Goal: Transaction & Acquisition: Purchase product/service

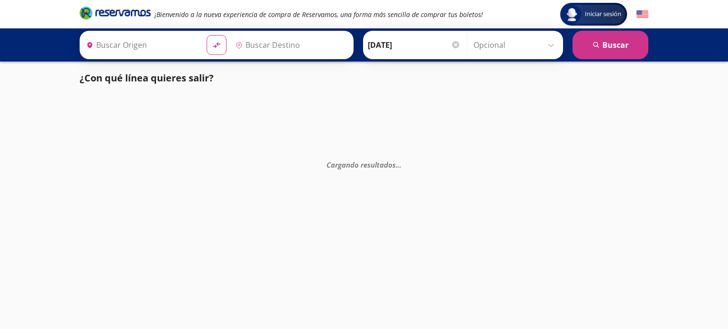
type input "[GEOGRAPHIC_DATA], [GEOGRAPHIC_DATA]"
type input "Santiago de Querétaro, [GEOGRAPHIC_DATA]"
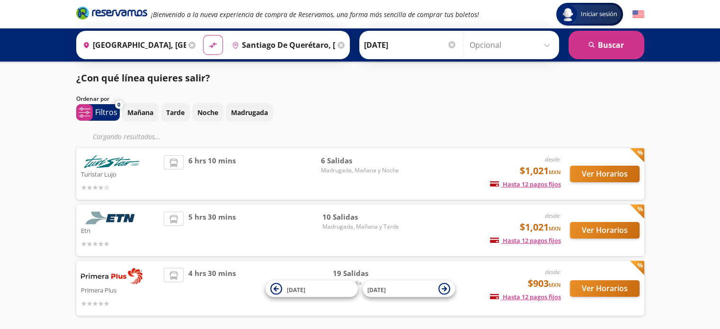
click at [479, 114] on div "Mañana Tarde Noche Madrugada" at bounding box center [383, 112] width 522 height 18
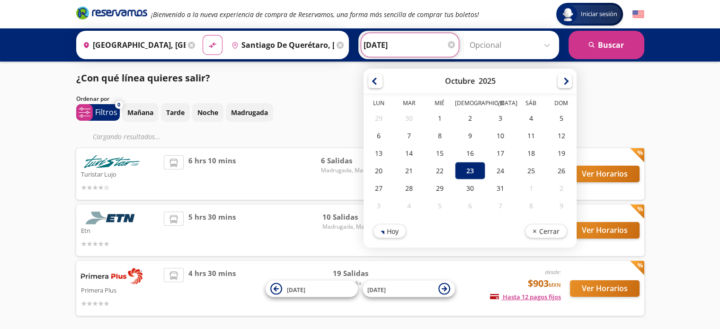
click at [425, 41] on input "[DATE]" at bounding box center [410, 45] width 93 height 24
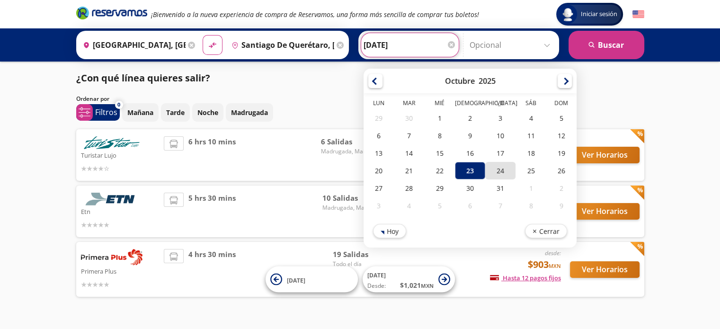
click at [496, 167] on div "24" at bounding box center [501, 171] width 30 height 18
type input "[DATE]"
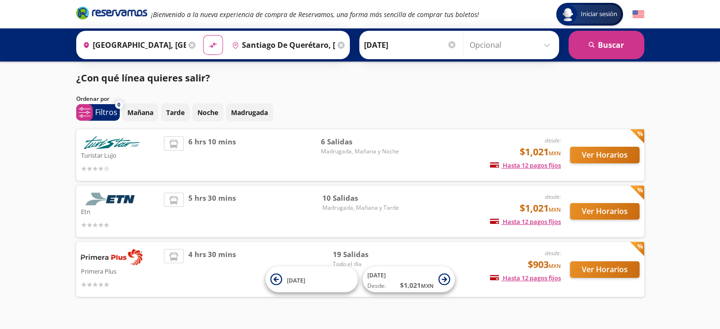
click at [410, 97] on div "Ordenar por" at bounding box center [360, 99] width 568 height 9
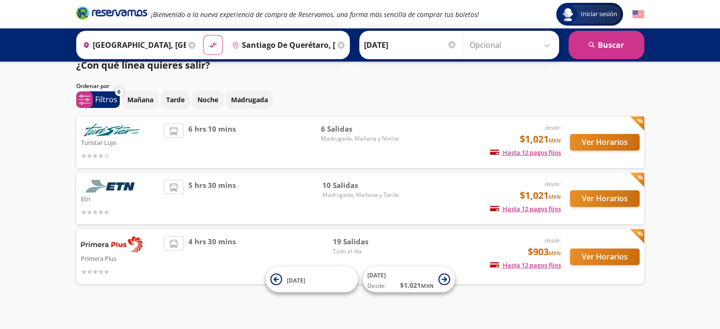
scroll to position [19, 0]
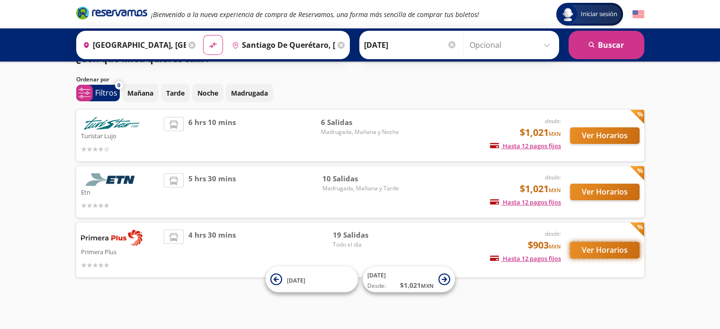
click at [623, 253] on button "Ver Horarios" at bounding box center [605, 250] width 70 height 17
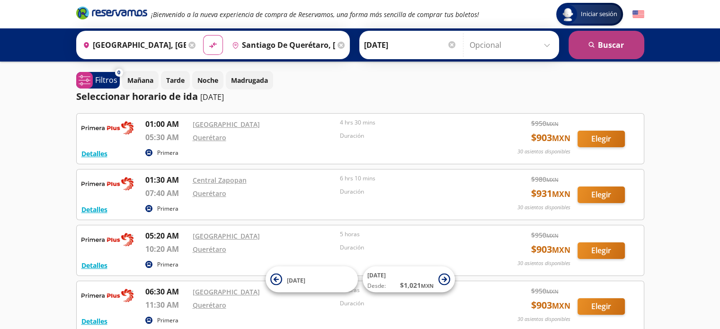
click at [630, 47] on button "search [GEOGRAPHIC_DATA]" at bounding box center [607, 45] width 76 height 28
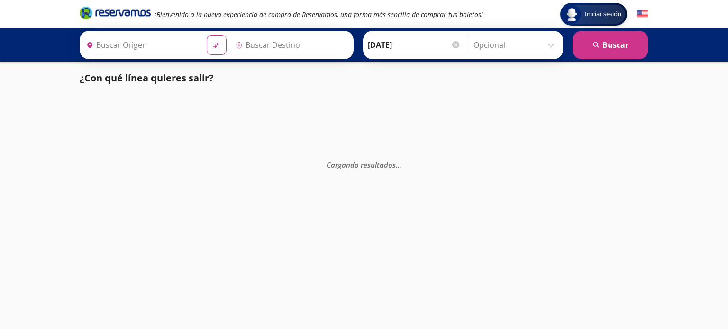
type input "[GEOGRAPHIC_DATA], [GEOGRAPHIC_DATA]"
type input "[PERSON_NAME] de Querétaro, [GEOGRAPHIC_DATA]"
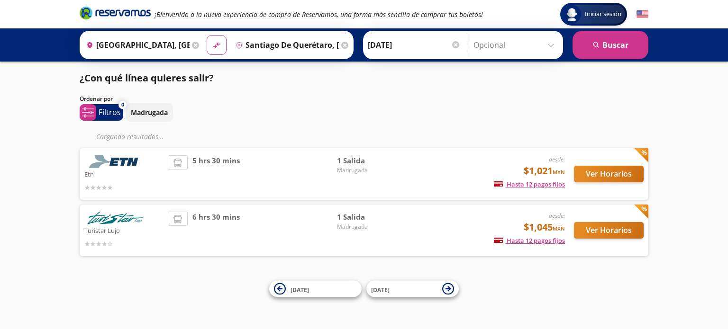
click at [368, 107] on div "Madrugada" at bounding box center [387, 112] width 522 height 18
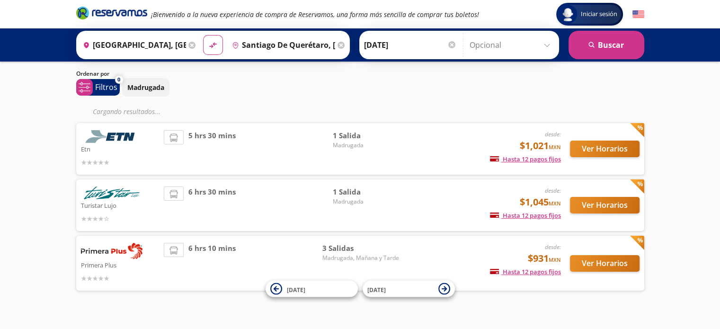
scroll to position [38, 0]
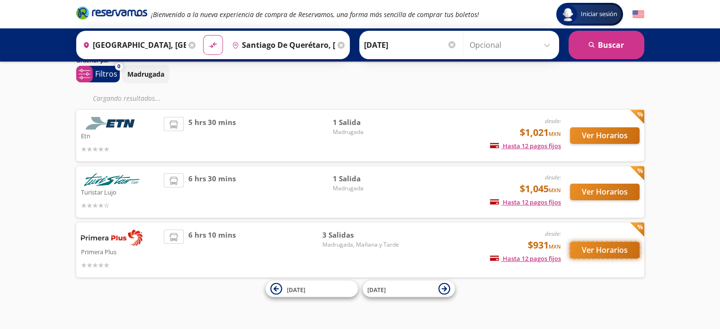
click at [588, 257] on button "Ver Horarios" at bounding box center [605, 250] width 70 height 17
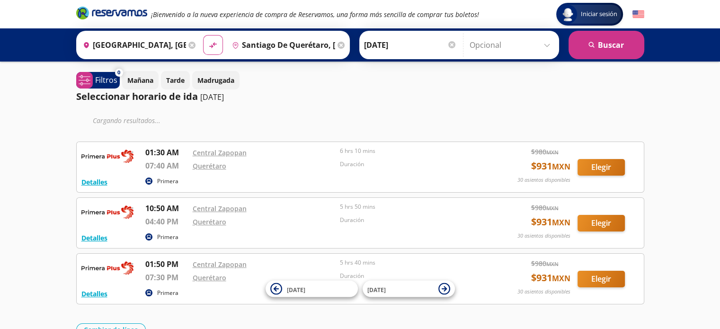
click at [390, 117] on div "Cargando resultados ..." at bounding box center [360, 120] width 568 height 14
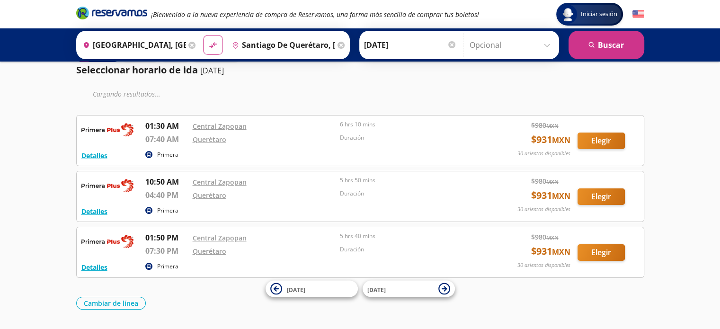
scroll to position [53, 0]
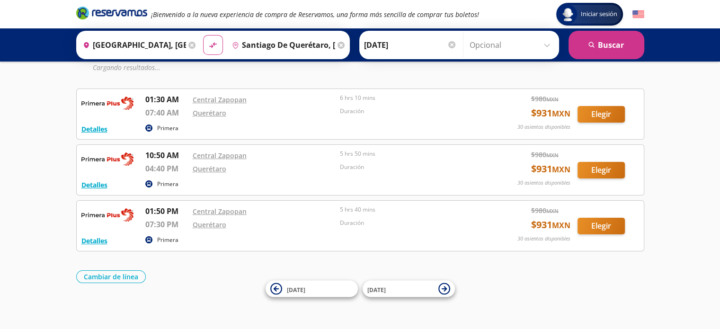
click at [131, 308] on div "Iniciar sesión Iniciar sesión ¡Bienvenido a la nueva experiencia de compra de R…" at bounding box center [360, 139] width 720 height 384
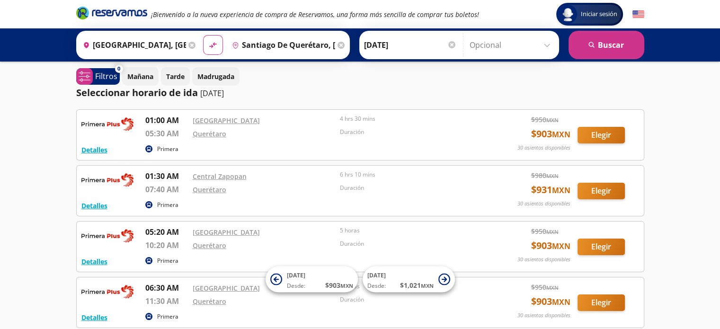
scroll to position [0, 0]
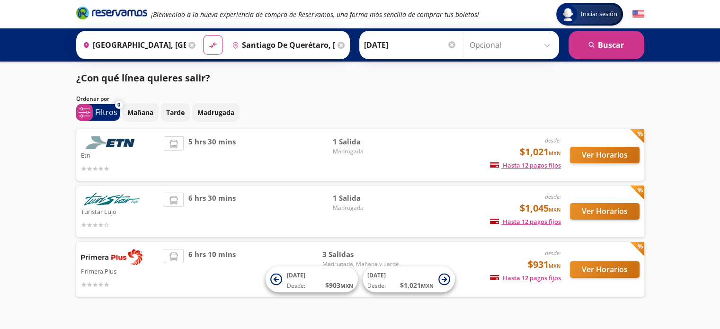
scroll to position [19, 0]
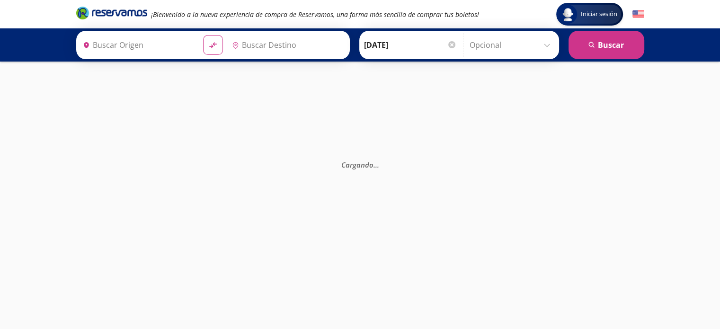
type input "[GEOGRAPHIC_DATA], [GEOGRAPHIC_DATA]"
type input "[PERSON_NAME] de Querétaro, [GEOGRAPHIC_DATA]"
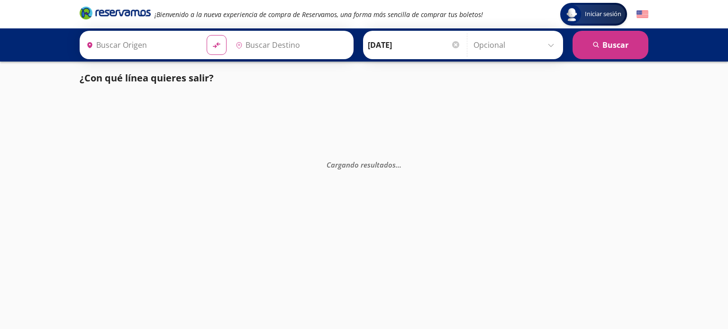
type input "Santiago de Querétaro, [GEOGRAPHIC_DATA]"
type input "[GEOGRAPHIC_DATA], [GEOGRAPHIC_DATA]"
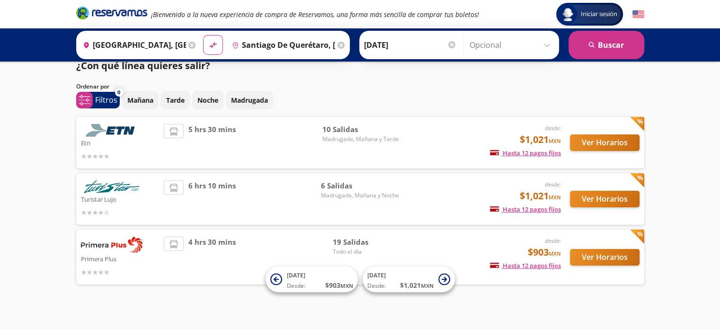
scroll to position [19, 0]
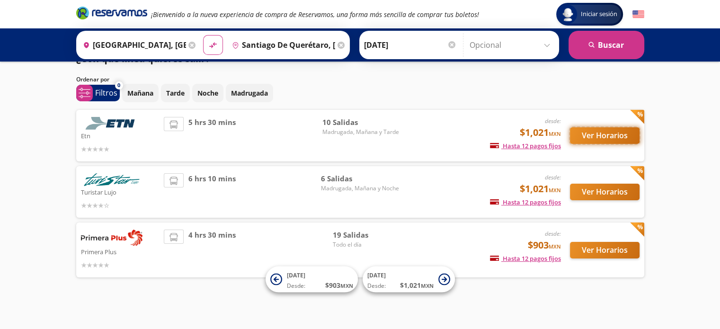
click at [620, 135] on button "Ver Horarios" at bounding box center [605, 135] width 70 height 17
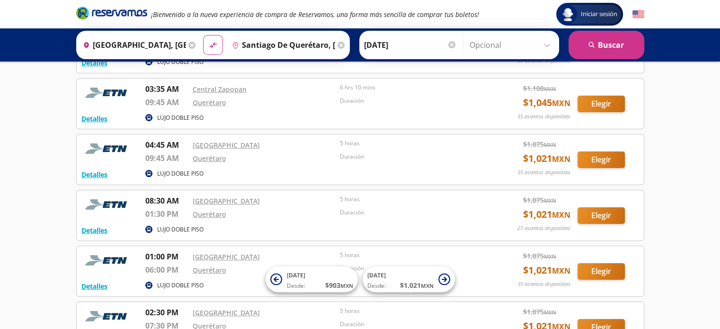
scroll to position [142, 0]
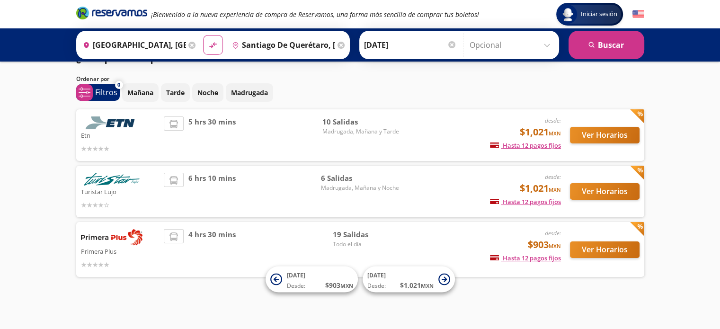
scroll to position [19, 0]
click at [623, 197] on button "Ver Horarios" at bounding box center [605, 192] width 70 height 17
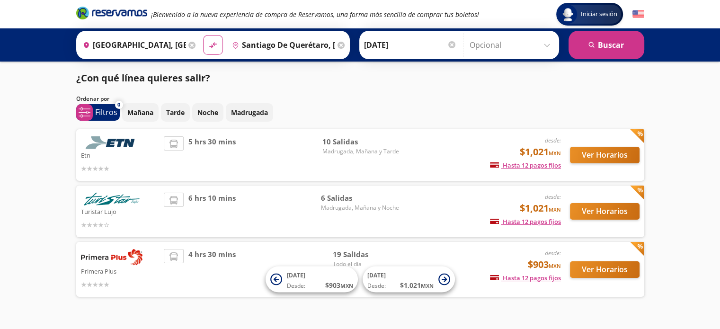
scroll to position [19, 0]
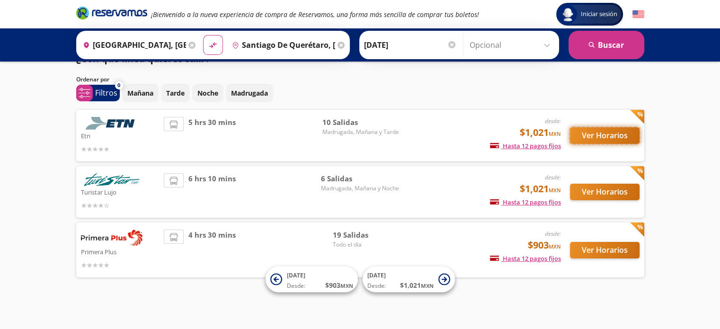
click at [621, 132] on button "Ver Horarios" at bounding box center [605, 135] width 70 height 17
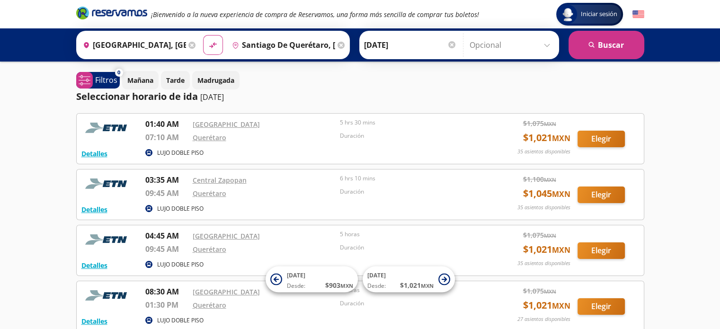
scroll to position [19, 0]
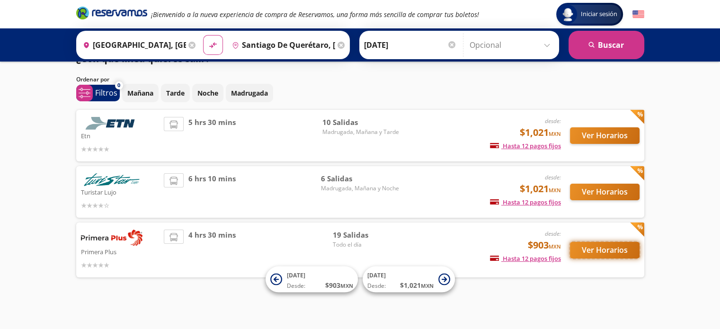
click at [595, 249] on button "Ver Horarios" at bounding box center [605, 250] width 70 height 17
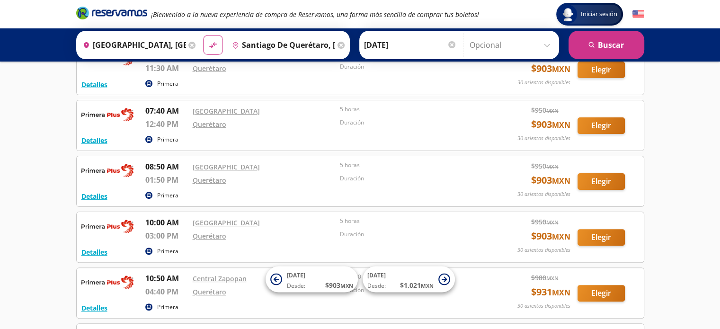
scroll to position [284, 0]
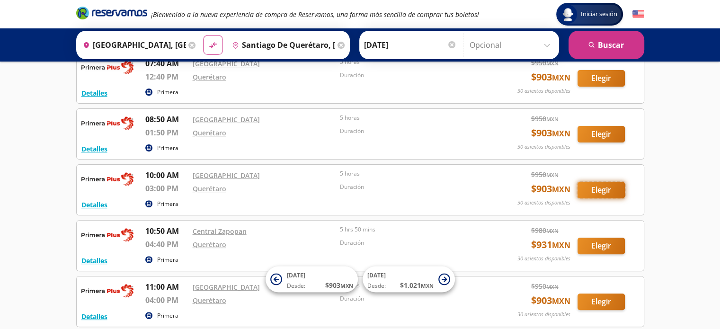
click at [603, 188] on button "Elegir" at bounding box center [601, 190] width 47 height 17
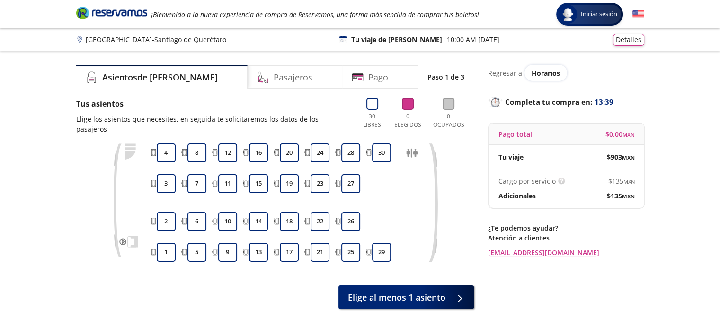
scroll to position [47, 0]
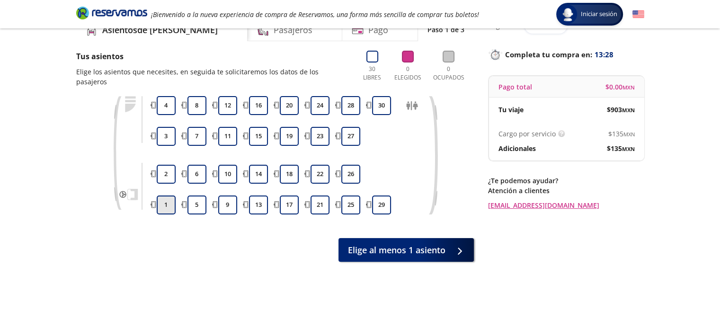
click at [166, 197] on button "1" at bounding box center [166, 205] width 19 height 19
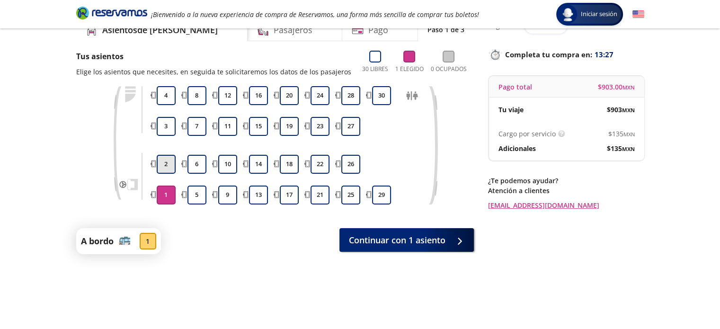
click at [171, 164] on button "2" at bounding box center [166, 164] width 19 height 19
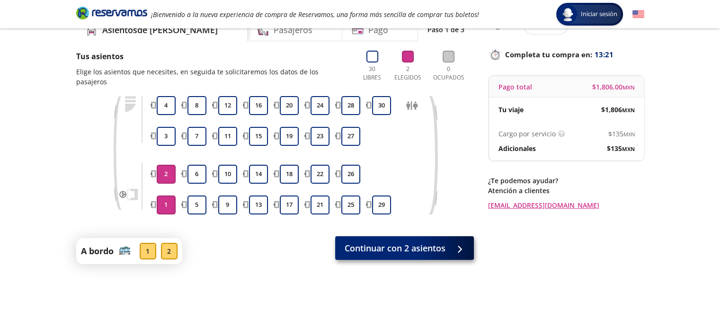
scroll to position [0, 0]
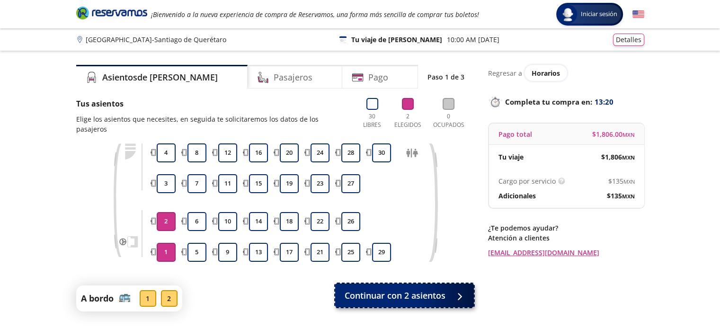
click at [373, 289] on span "Continuar con 2 asientos" at bounding box center [395, 295] width 101 height 13
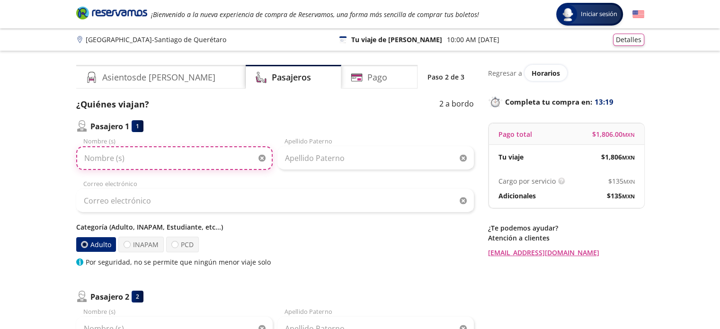
click at [148, 162] on input "Nombre (s)" at bounding box center [174, 158] width 197 height 24
type input "R"
type input "[PERSON_NAME]"
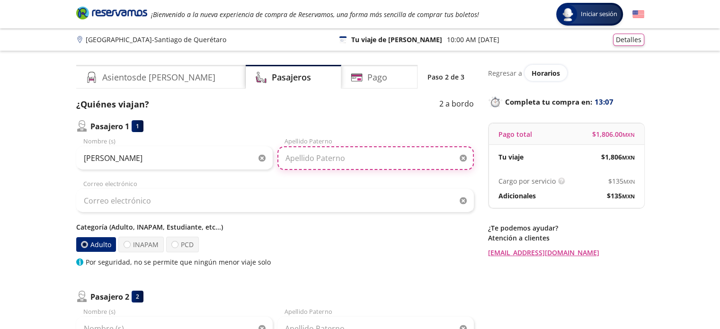
click at [295, 160] on input "Apellido Paterno" at bounding box center [376, 158] width 197 height 24
type input "[PERSON_NAME]"
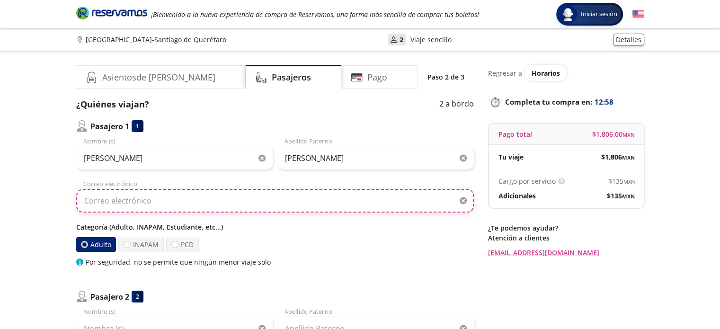
click at [273, 198] on input "Correo electrónico" at bounding box center [275, 201] width 398 height 24
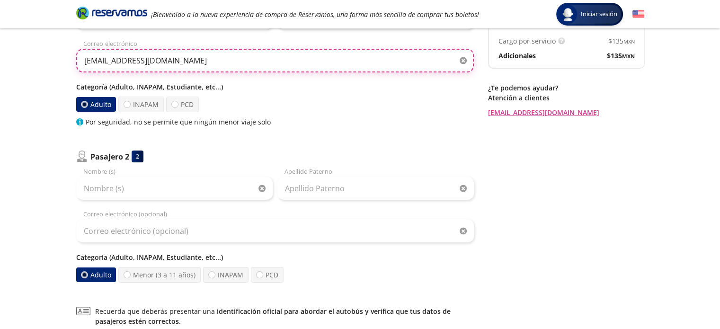
scroll to position [142, 0]
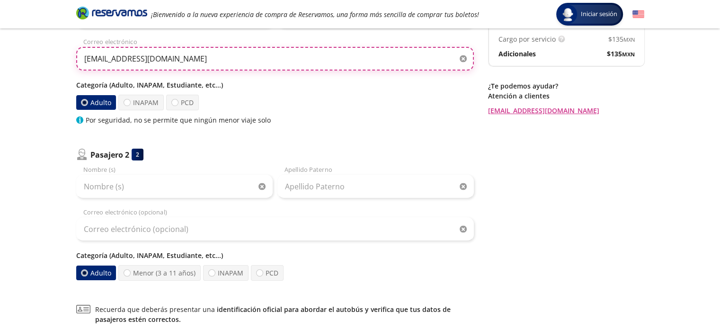
type input "[EMAIL_ADDRESS][DOMAIN_NAME]"
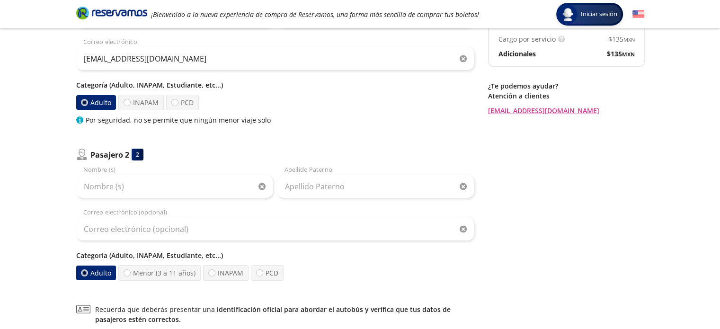
click at [285, 116] on div "Por seguridad, no se permite que ningún menor viaje solo" at bounding box center [275, 120] width 398 height 10
click at [205, 185] on input "Nombre (s)" at bounding box center [174, 187] width 197 height 24
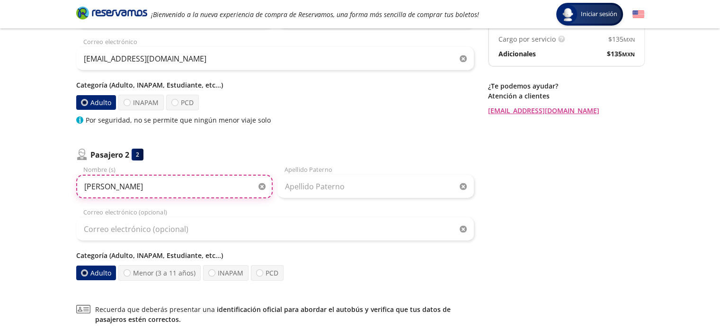
type input "[PERSON_NAME] [PERSON_NAME]"
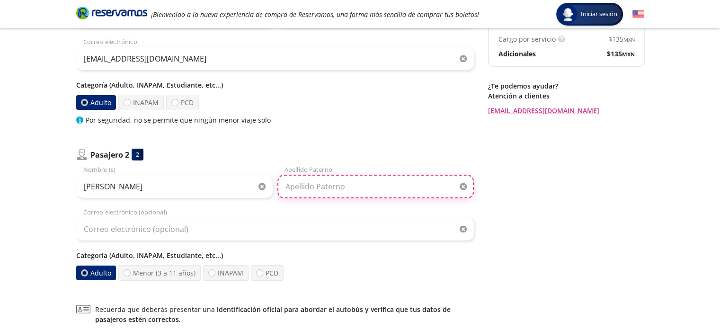
click at [364, 187] on input "Apellido Paterno" at bounding box center [376, 187] width 197 height 24
type input "[PERSON_NAME]"
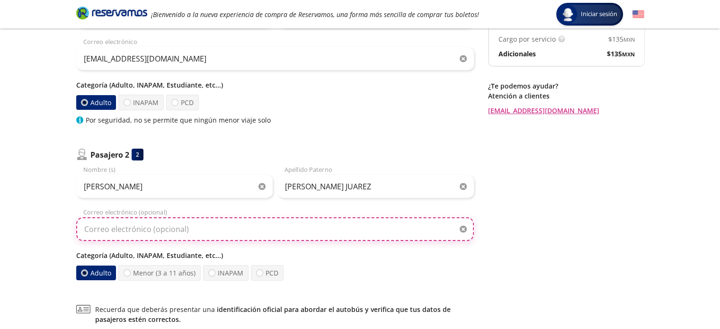
click at [358, 230] on input "Correo electrónico (opcional)" at bounding box center [275, 229] width 398 height 24
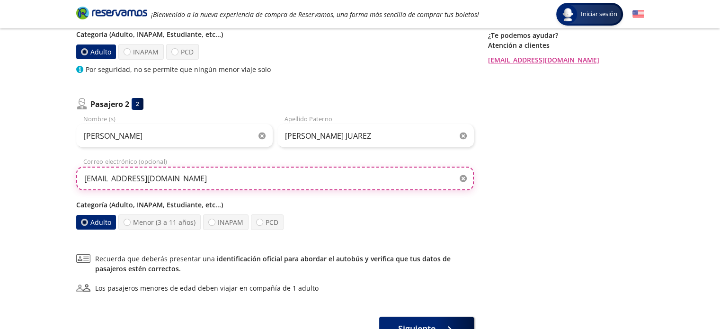
scroll to position [265, 0]
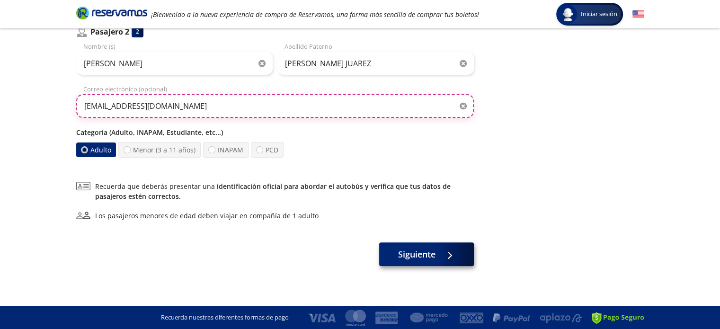
type input "[EMAIL_ADDRESS][DOMAIN_NAME]"
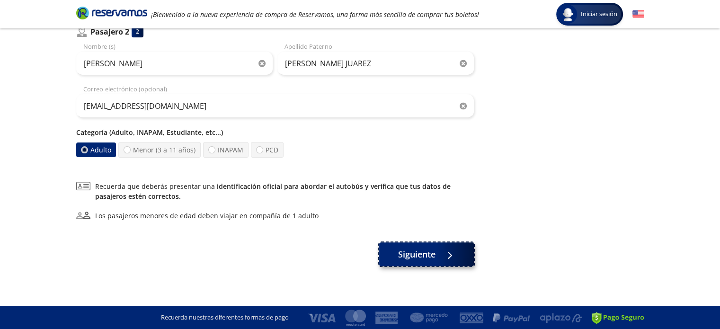
click at [416, 255] on span "Siguiente" at bounding box center [416, 254] width 37 height 13
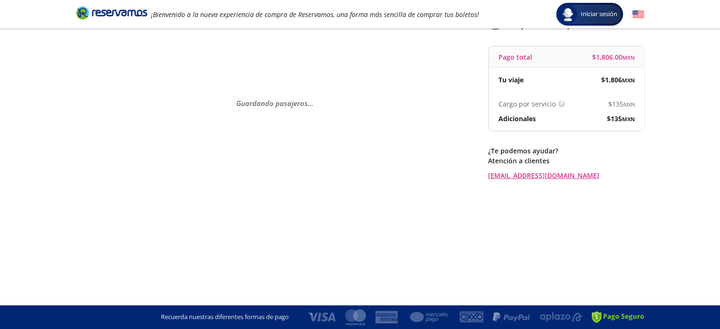
scroll to position [0, 0]
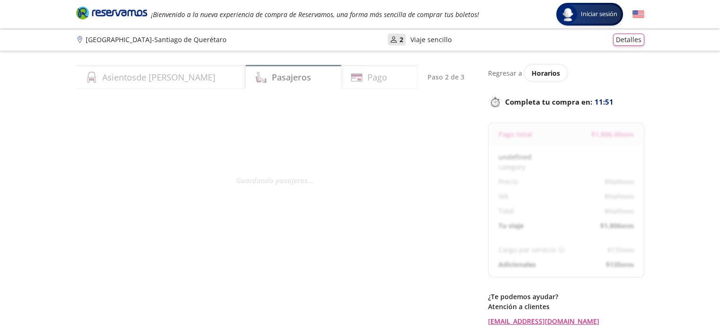
select select "MX"
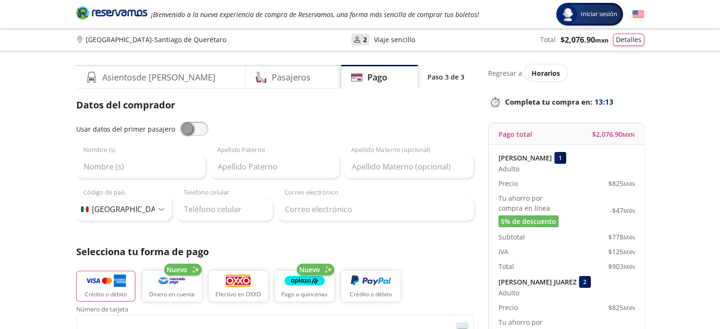
click at [325, 110] on p "Datos del comprador" at bounding box center [275, 105] width 398 height 14
click at [110, 168] on input "Nombre (s)" at bounding box center [140, 167] width 129 height 24
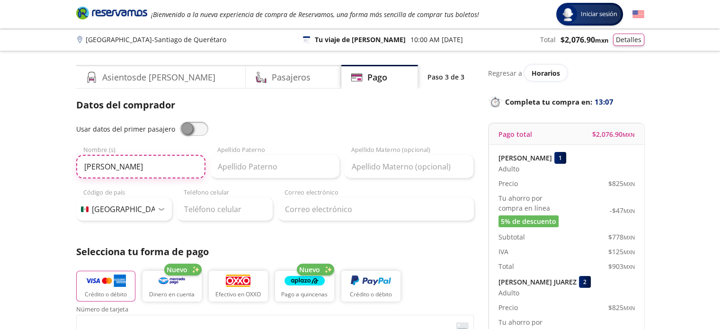
type input "[PERSON_NAME] [PERSON_NAME]"
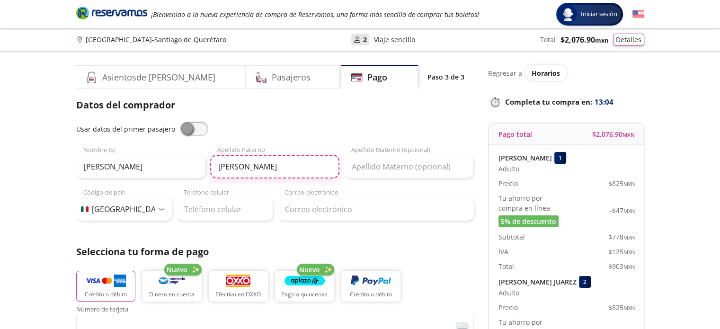
type input "[PERSON_NAME]"
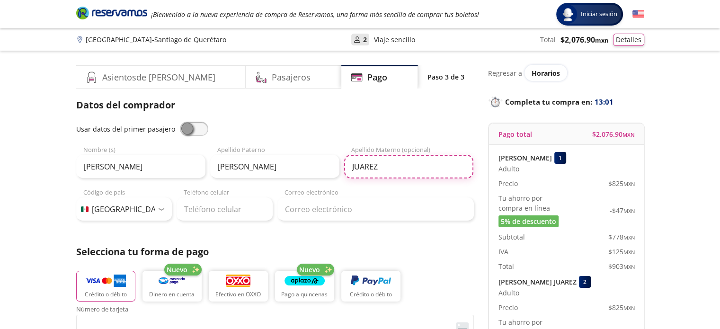
type input "JUAREZ"
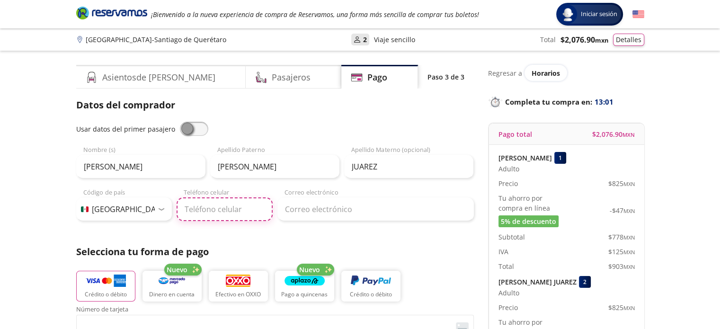
click at [243, 211] on input "Teléfono celular" at bounding box center [225, 210] width 96 height 24
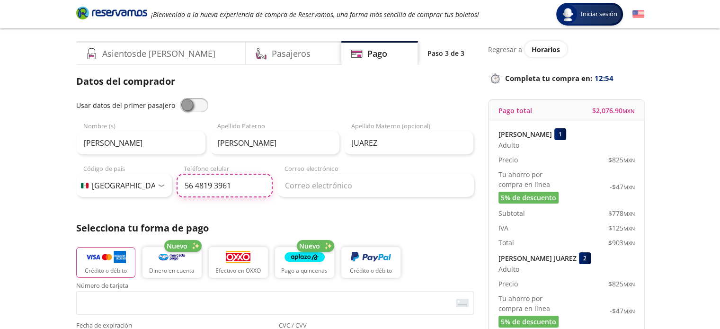
scroll to position [47, 0]
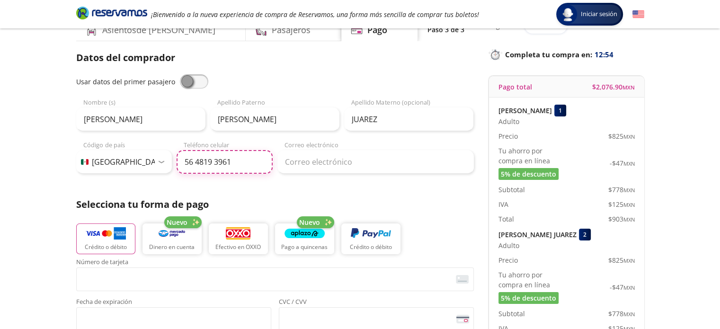
type input "56 4819 3961"
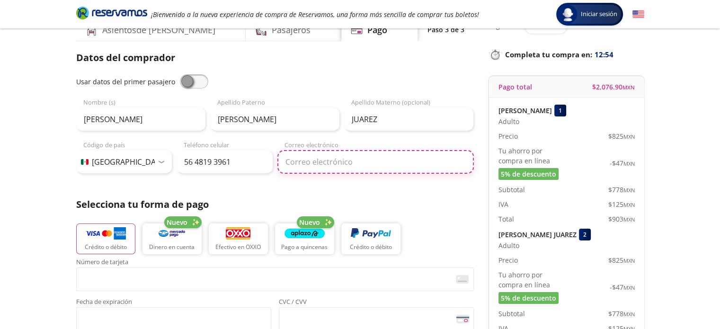
click at [356, 162] on input "Correo electrónico" at bounding box center [376, 162] width 197 height 24
type input "[EMAIL_ADDRESS][DOMAIN_NAME]"
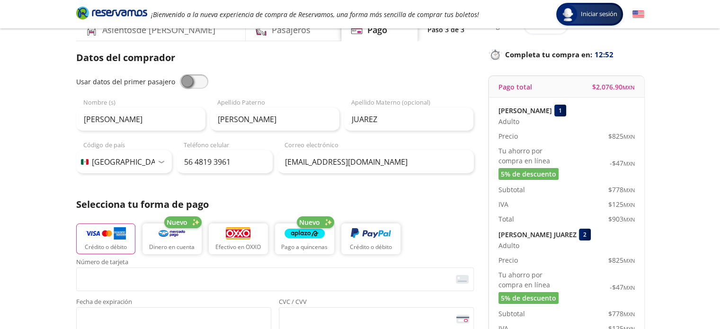
click at [441, 191] on div "Datos del comprador Usar datos del primer pasajero [PERSON_NAME] [PERSON_NAME] …" at bounding box center [275, 265] width 398 height 429
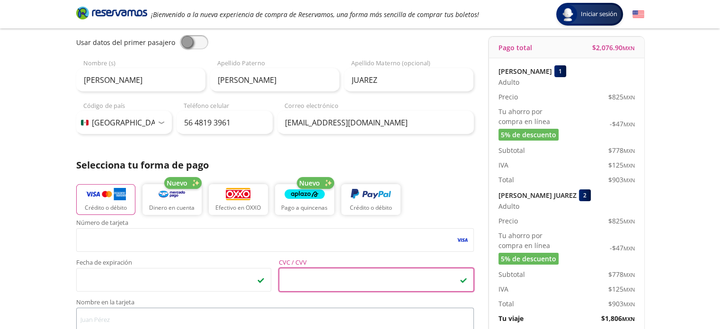
scroll to position [189, 0]
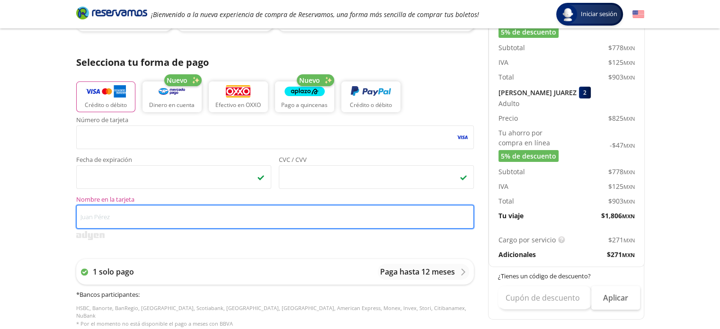
click at [205, 227] on input "Nombre en la tarjeta" at bounding box center [275, 217] width 398 height 24
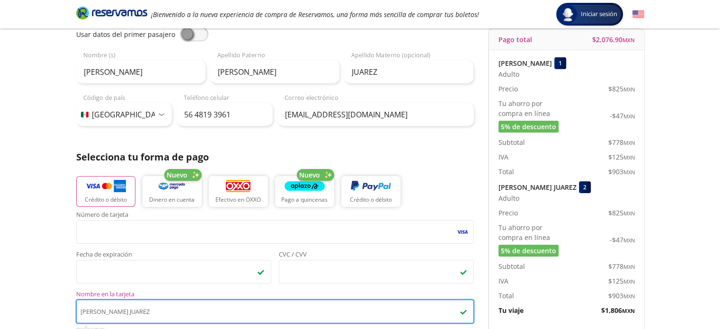
scroll to position [0, 0]
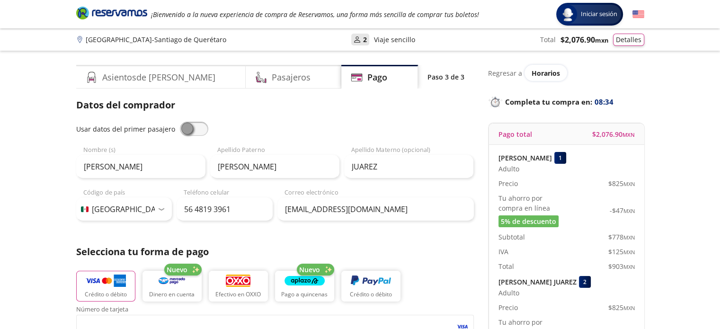
type input "[PERSON_NAME] [PERSON_NAME]"
click at [535, 75] on span "Horarios" at bounding box center [546, 73] width 28 height 9
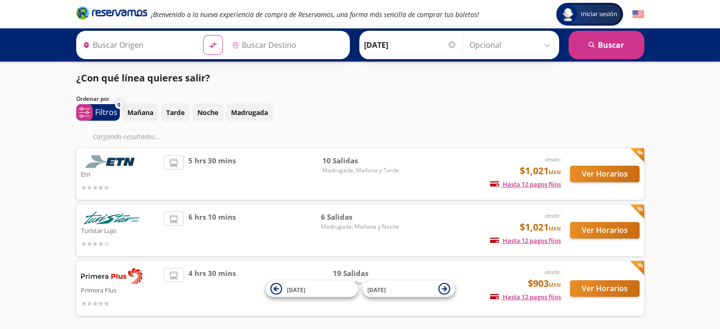
type input "[GEOGRAPHIC_DATA], [GEOGRAPHIC_DATA]"
type input "[PERSON_NAME] de Querétaro, [GEOGRAPHIC_DATA]"
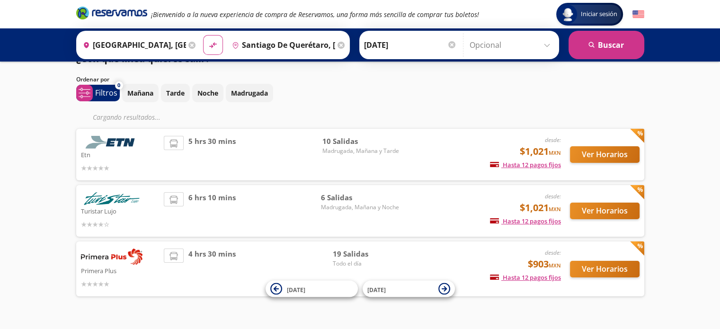
scroll to position [38, 0]
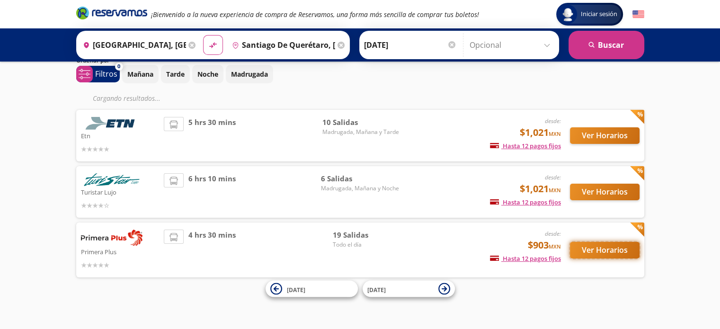
click at [576, 254] on button "Ver Horarios" at bounding box center [605, 250] width 70 height 17
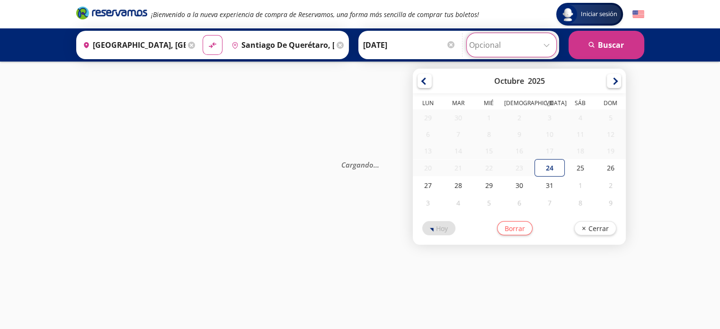
click at [486, 41] on input "Opcional" at bounding box center [511, 45] width 85 height 24
click at [603, 166] on div "26" at bounding box center [611, 168] width 30 height 18
type input "[DATE]"
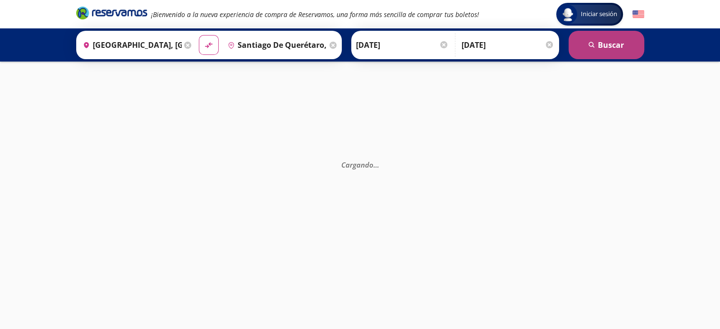
click at [594, 49] on button "search [GEOGRAPHIC_DATA]" at bounding box center [607, 45] width 76 height 28
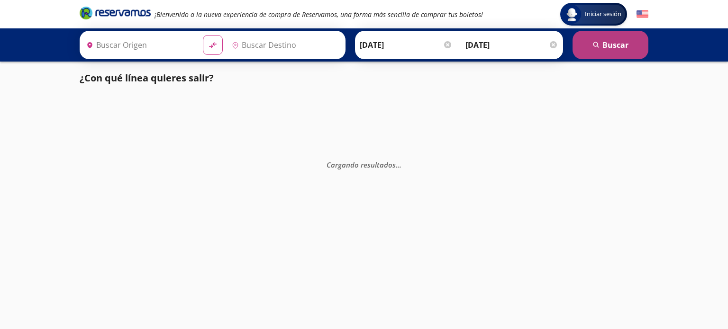
type input "[GEOGRAPHIC_DATA], [GEOGRAPHIC_DATA]"
type input "[PERSON_NAME] de Querétaro, [GEOGRAPHIC_DATA]"
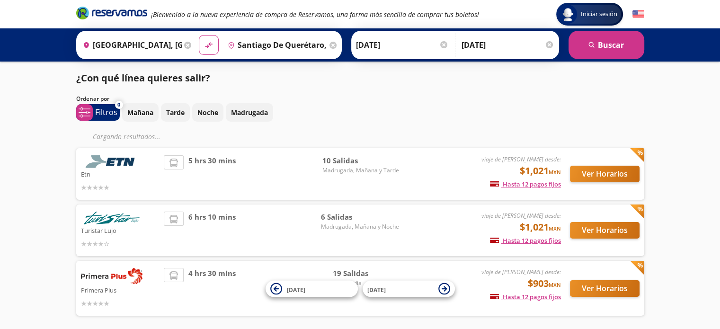
scroll to position [38, 0]
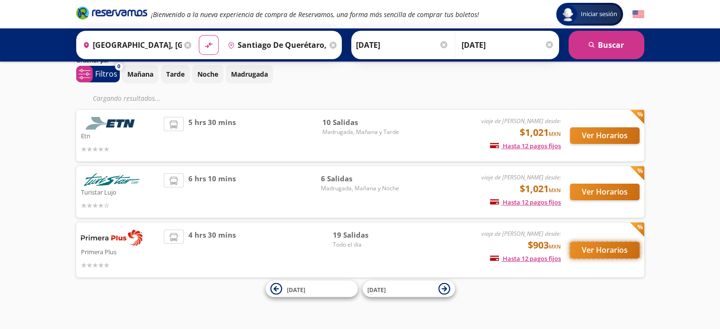
click at [584, 252] on button "Ver Horarios" at bounding box center [605, 250] width 70 height 17
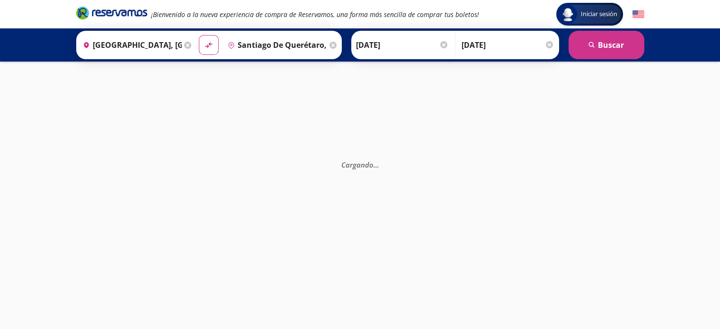
scroll to position [137, 0]
type input "[GEOGRAPHIC_DATA], [GEOGRAPHIC_DATA]"
type input "[PERSON_NAME] de Querétaro, [GEOGRAPHIC_DATA]"
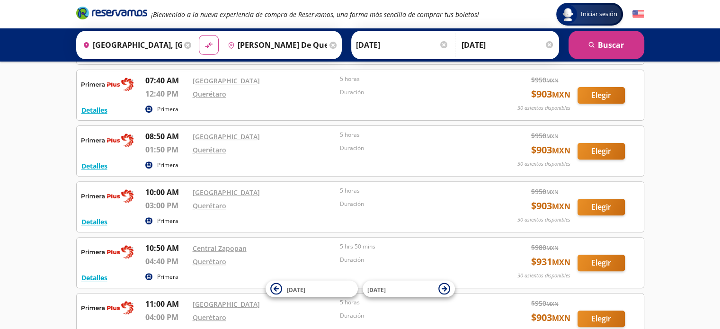
scroll to position [379, 0]
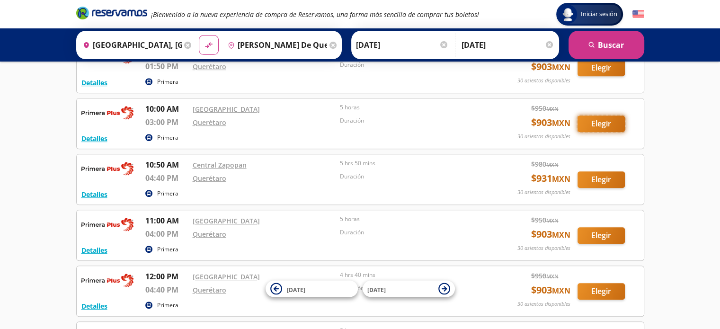
click at [585, 123] on button "Elegir" at bounding box center [601, 124] width 47 height 17
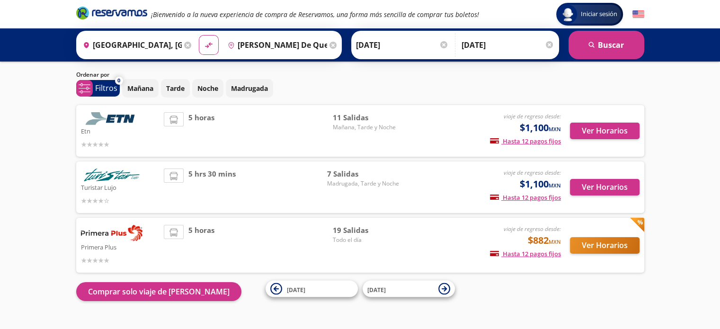
scroll to position [44, 0]
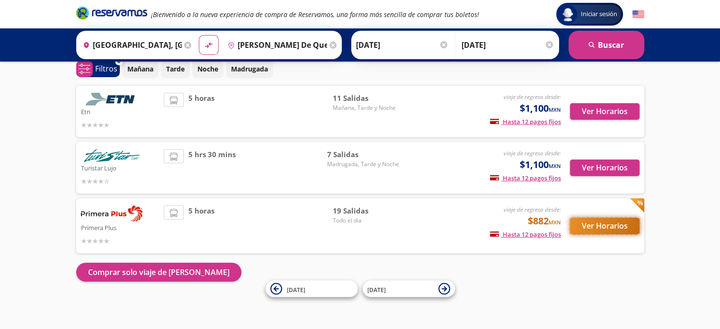
click at [601, 231] on button "Ver Horarios" at bounding box center [605, 226] width 70 height 17
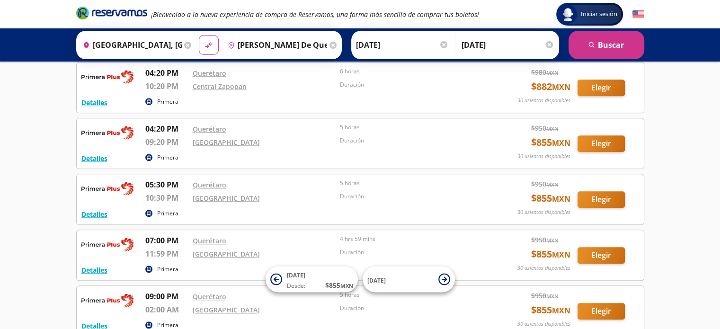
scroll to position [853, 0]
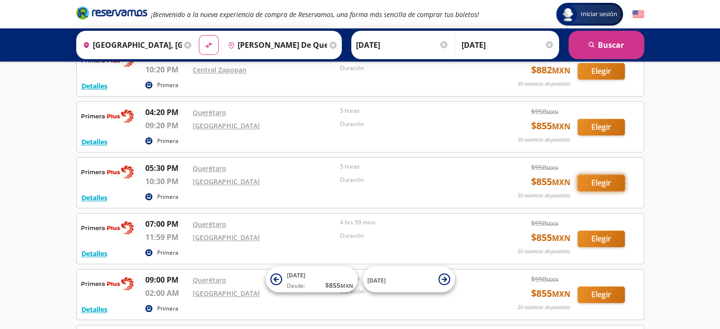
click at [588, 181] on button "Elegir" at bounding box center [601, 183] width 47 height 17
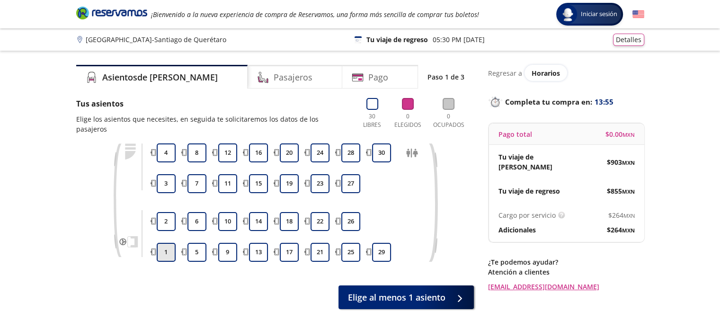
click at [161, 244] on button "1" at bounding box center [166, 252] width 19 height 19
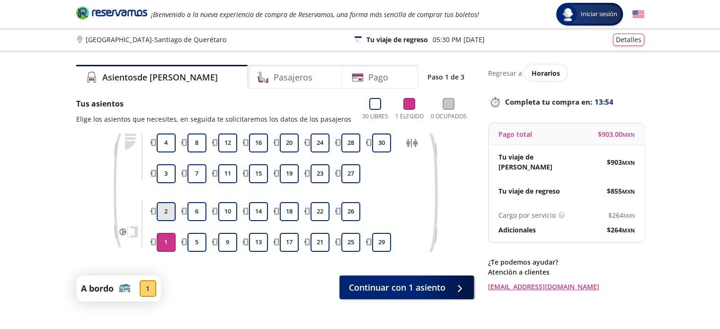
click at [165, 208] on button "2" at bounding box center [166, 211] width 19 height 19
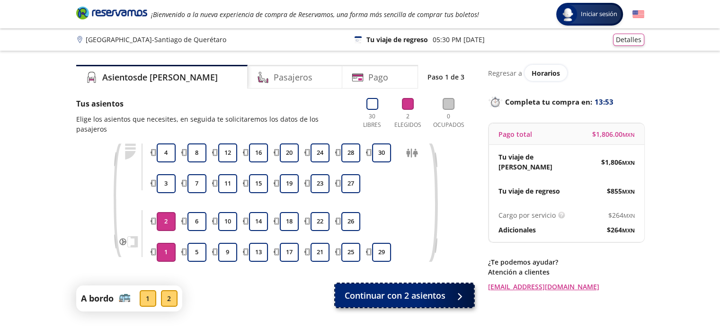
click at [441, 289] on span "Continuar con 2 asientos" at bounding box center [395, 295] width 101 height 13
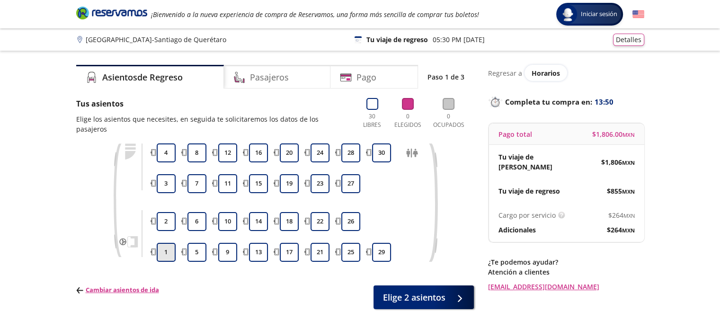
click at [167, 248] on button "1" at bounding box center [166, 252] width 19 height 19
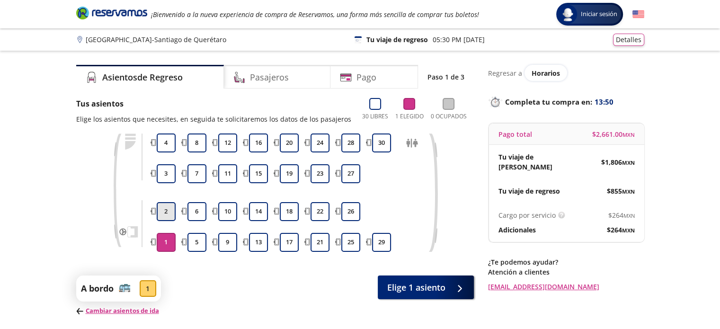
click at [161, 208] on button "2" at bounding box center [166, 211] width 19 height 19
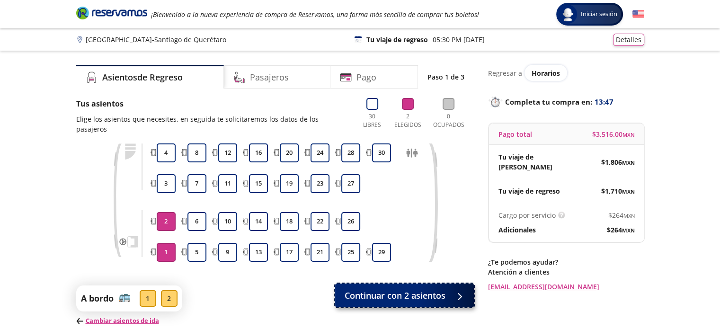
click at [405, 289] on span "Continuar con 2 asientos" at bounding box center [395, 295] width 101 height 13
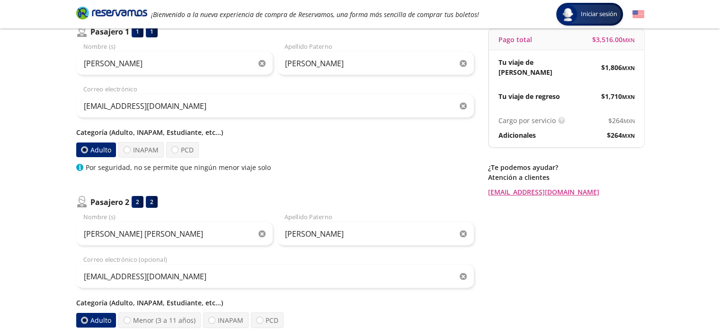
scroll to position [265, 0]
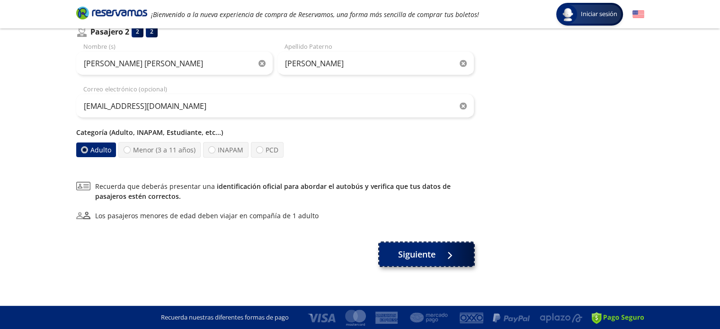
click at [444, 261] on button "Siguiente" at bounding box center [426, 255] width 95 height 24
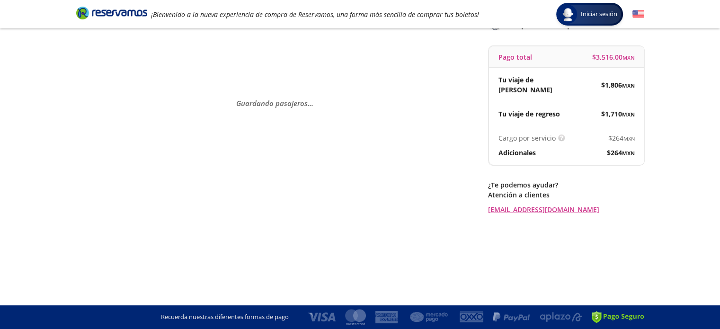
scroll to position [0, 0]
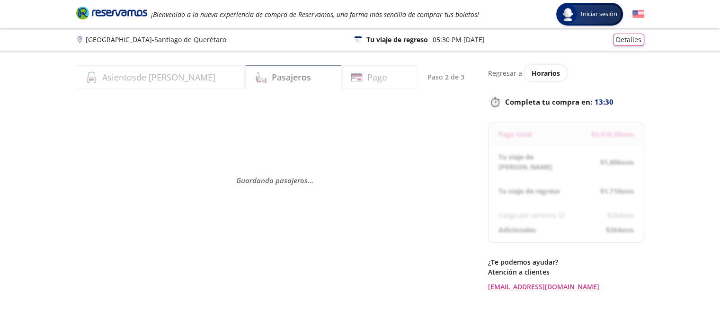
drag, startPoint x: 365, startPoint y: 270, endPoint x: 360, endPoint y: 267, distance: 5.7
click at [364, 270] on div "Asientos de [PERSON_NAME] Pago Paso 2 de 3 Guardando pasajeros . . ." at bounding box center [275, 205] width 398 height 280
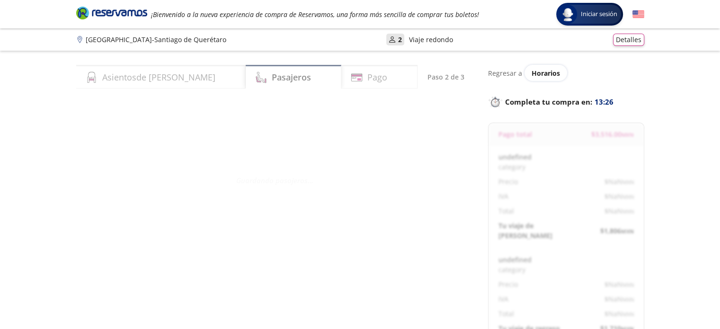
select select "MX"
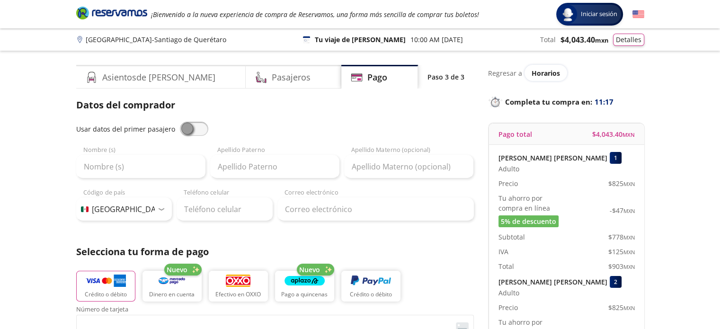
click at [307, 246] on p "Selecciona tu forma de pago" at bounding box center [275, 252] width 398 height 14
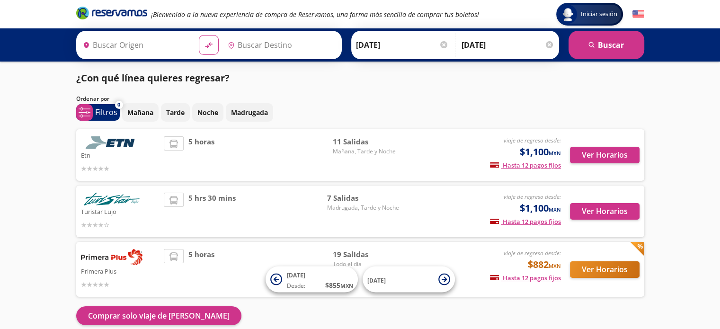
type input "[GEOGRAPHIC_DATA], [GEOGRAPHIC_DATA]"
type input "[PERSON_NAME] de Querétaro, [GEOGRAPHIC_DATA]"
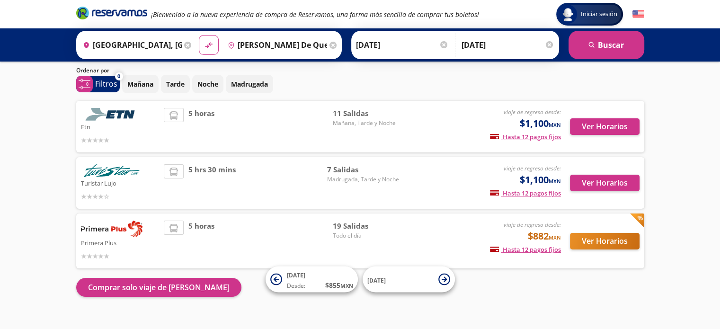
scroll to position [44, 0]
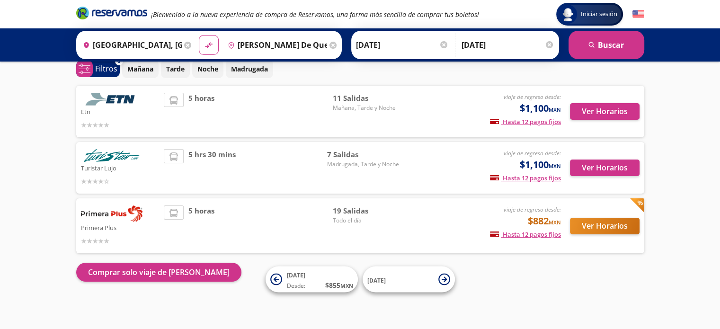
click at [624, 301] on div "Iniciar sesión Iniciar sesión ¡Bienvenido a la nueva experiencia de compra de R…" at bounding box center [360, 142] width 720 height 373
click at [597, 232] on button "Ver Horarios" at bounding box center [605, 226] width 70 height 17
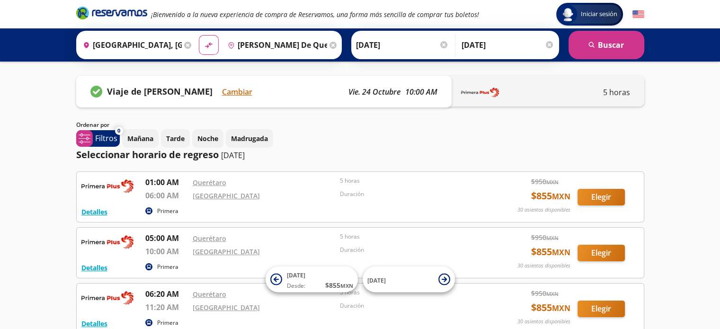
click at [556, 45] on div "Regreso [DATE] Elige tu fecha de regreso Octubre 2025 Lun Mar [PERSON_NAME] Vie…" at bounding box center [508, 45] width 98 height 24
click at [550, 47] on div at bounding box center [549, 44] width 7 height 7
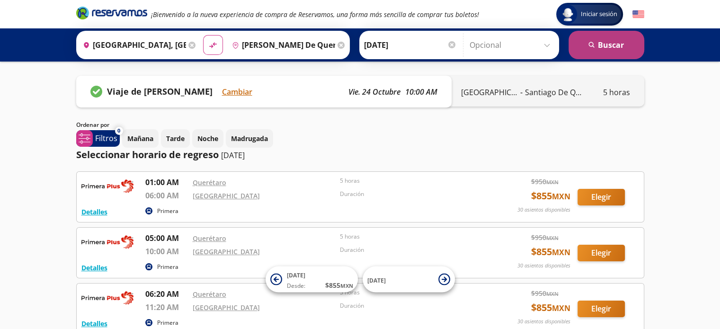
click at [616, 55] on button "search [GEOGRAPHIC_DATA]" at bounding box center [607, 45] width 76 height 28
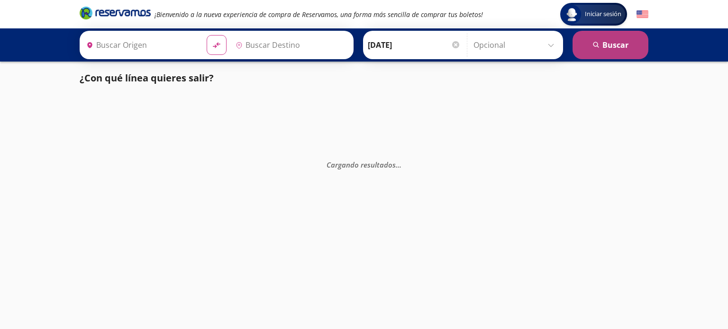
type input "[GEOGRAPHIC_DATA], [GEOGRAPHIC_DATA]"
type input "[PERSON_NAME] de Querétaro, [GEOGRAPHIC_DATA]"
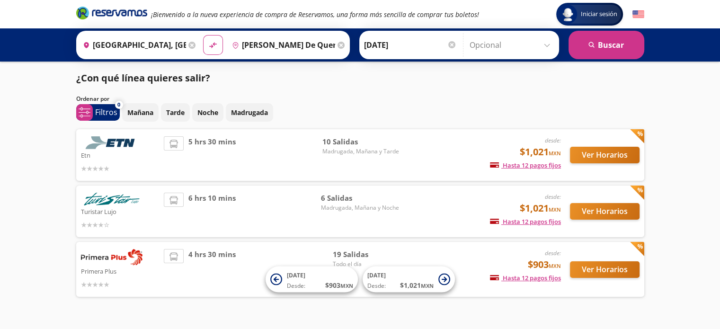
click at [493, 108] on div "Mañana Tarde Noche Madrugada" at bounding box center [383, 112] width 522 height 18
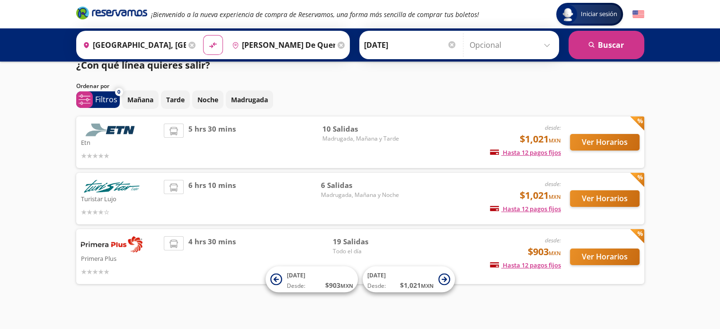
scroll to position [19, 0]
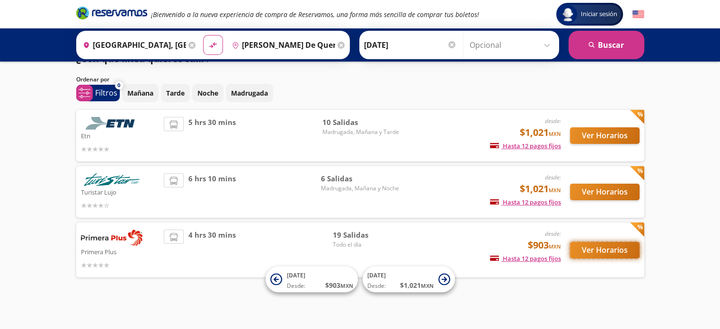
click at [614, 252] on button "Ver Horarios" at bounding box center [605, 250] width 70 height 17
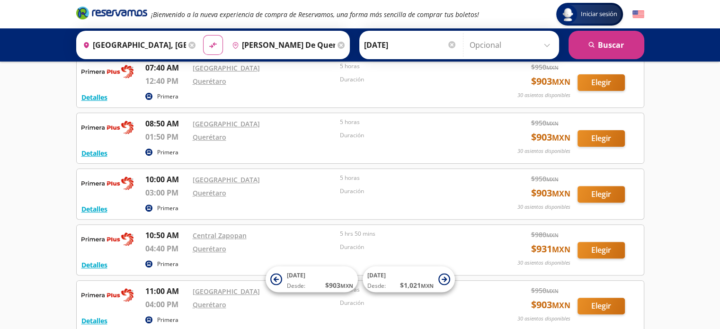
scroll to position [284, 0]
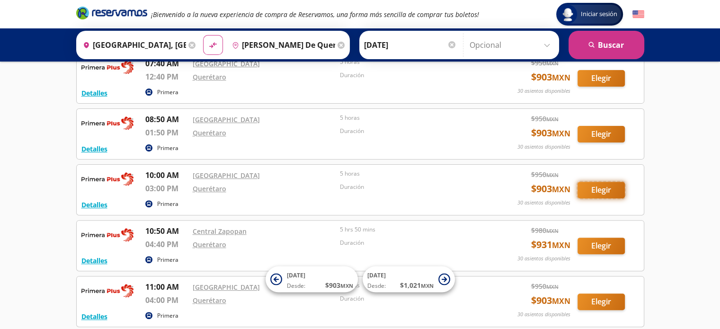
click at [587, 195] on button "Elegir" at bounding box center [601, 190] width 47 height 17
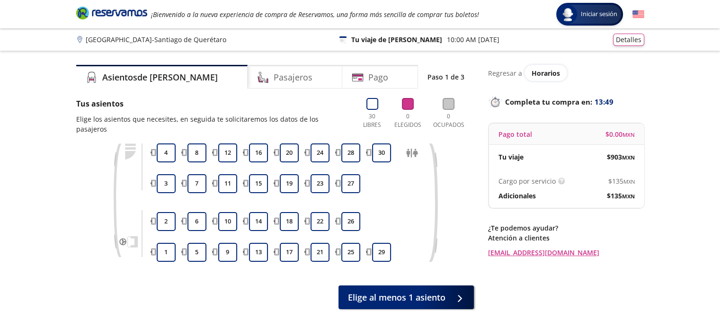
click at [180, 269] on div "Tus asientos Elige los asientos que necesites, en seguida te solicitaremos los …" at bounding box center [275, 203] width 398 height 211
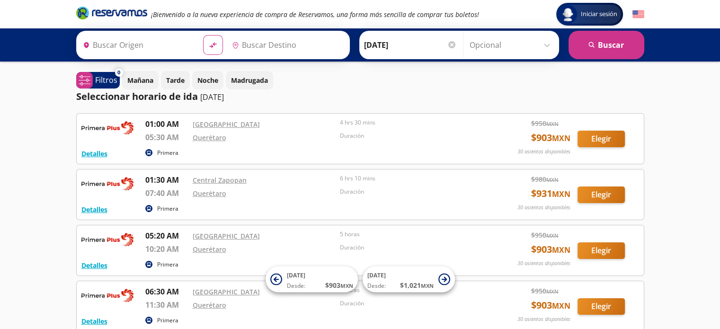
type input "[GEOGRAPHIC_DATA], [GEOGRAPHIC_DATA]"
type input "[PERSON_NAME] de Querétaro, [GEOGRAPHIC_DATA]"
click at [487, 52] on input "Opcional" at bounding box center [512, 45] width 85 height 24
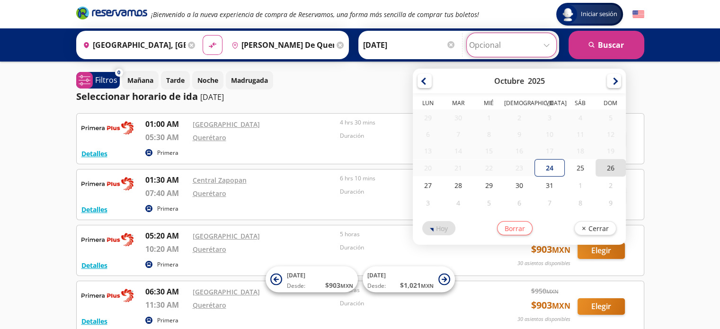
click at [614, 172] on div "26" at bounding box center [611, 168] width 30 height 18
type input "[DATE]"
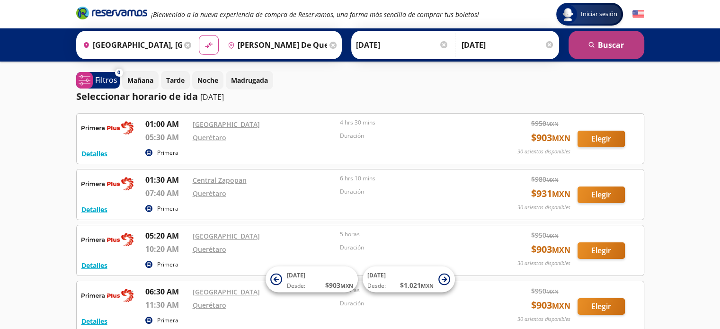
click at [594, 56] on button "search [GEOGRAPHIC_DATA]" at bounding box center [607, 45] width 76 height 28
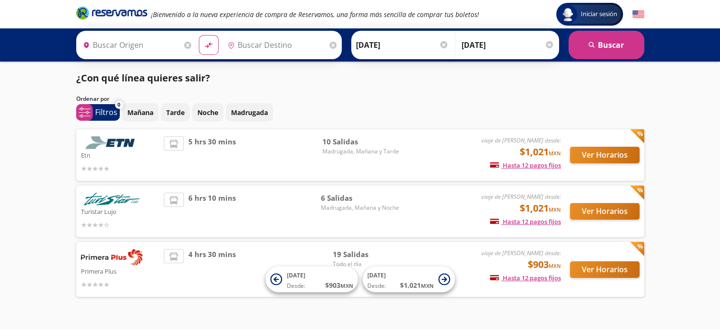
type input "[GEOGRAPHIC_DATA], [GEOGRAPHIC_DATA]"
type input "[PERSON_NAME] de Querétaro, [GEOGRAPHIC_DATA]"
click at [501, 102] on div "Ordenar por" at bounding box center [360, 99] width 568 height 9
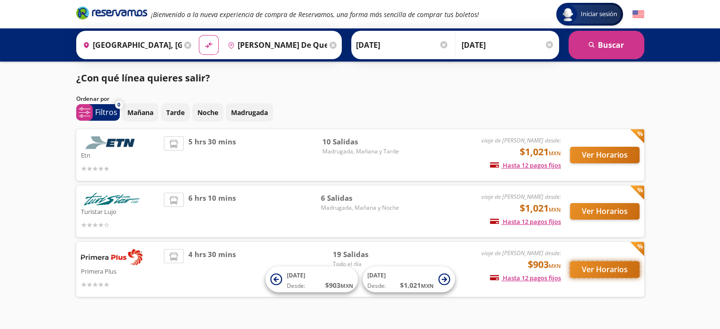
click at [592, 271] on button "Ver Horarios" at bounding box center [605, 269] width 70 height 17
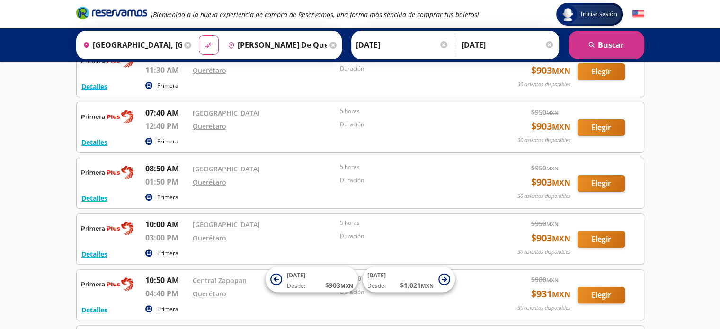
scroll to position [282, 0]
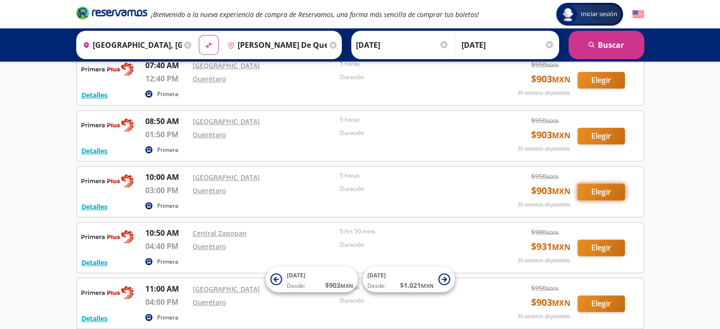
click at [606, 190] on button "Elegir" at bounding box center [601, 192] width 47 height 17
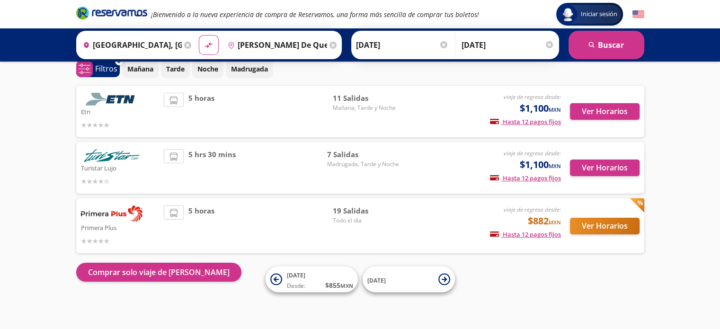
scroll to position [44, 0]
click at [584, 229] on button "Ver Horarios" at bounding box center [605, 226] width 70 height 17
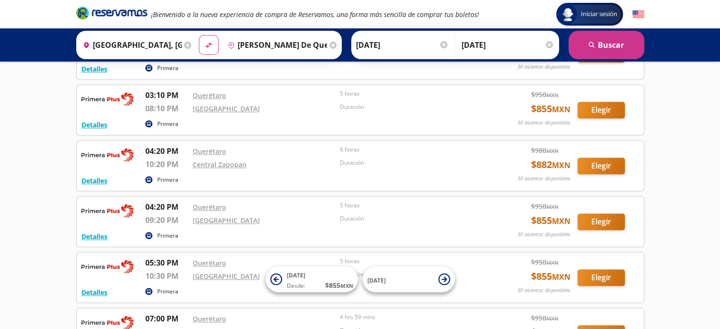
scroll to position [805, 0]
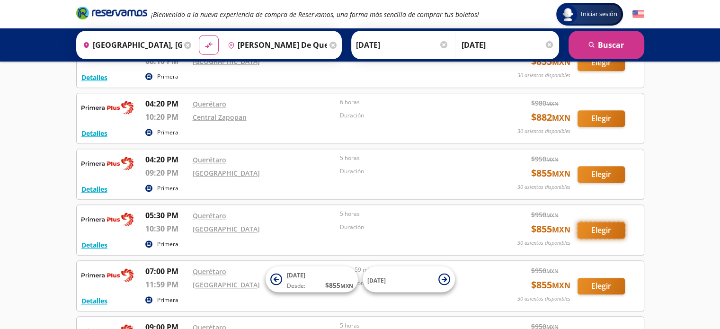
click at [591, 228] on button "Elegir" at bounding box center [601, 230] width 47 height 17
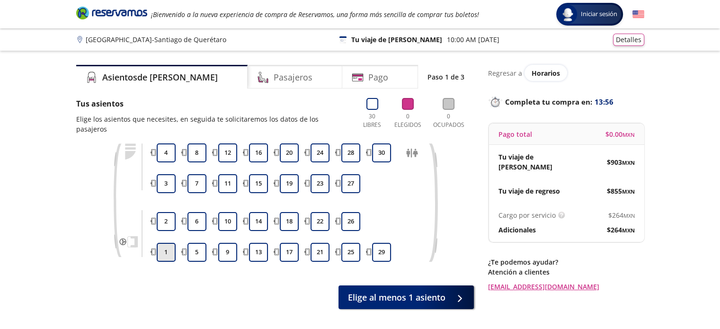
drag, startPoint x: 165, startPoint y: 246, endPoint x: 167, endPoint y: 234, distance: 11.9
click at [165, 246] on button "1" at bounding box center [166, 252] width 19 height 19
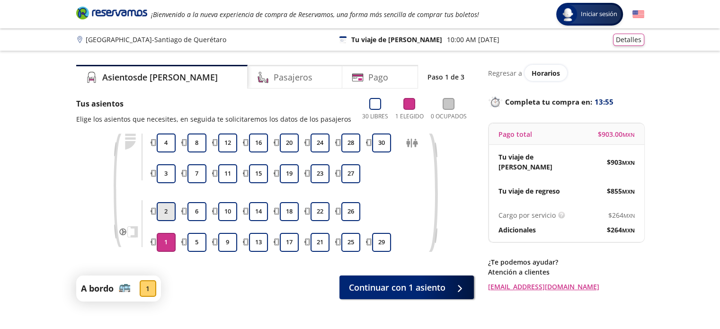
click at [171, 210] on button "2" at bounding box center [166, 211] width 19 height 19
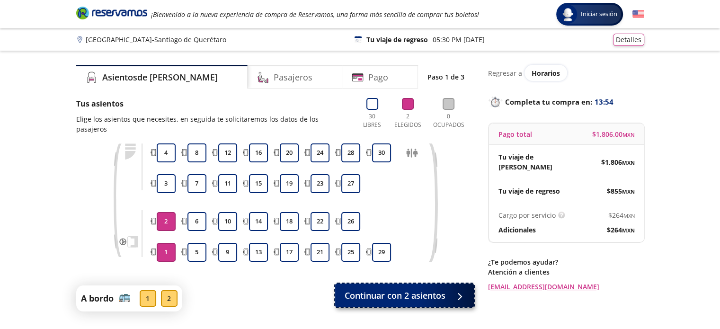
click at [395, 289] on span "Continuar con 2 asientos" at bounding box center [395, 295] width 101 height 13
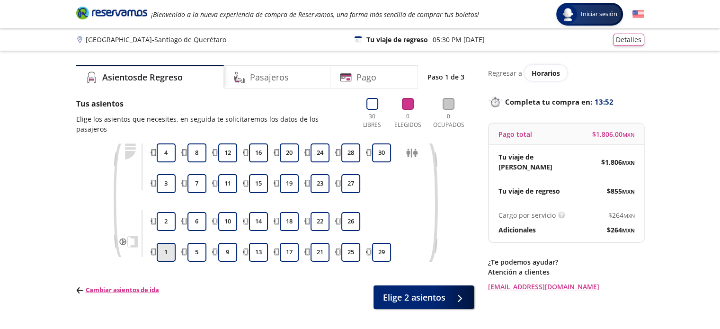
click at [163, 245] on button "1" at bounding box center [166, 252] width 19 height 19
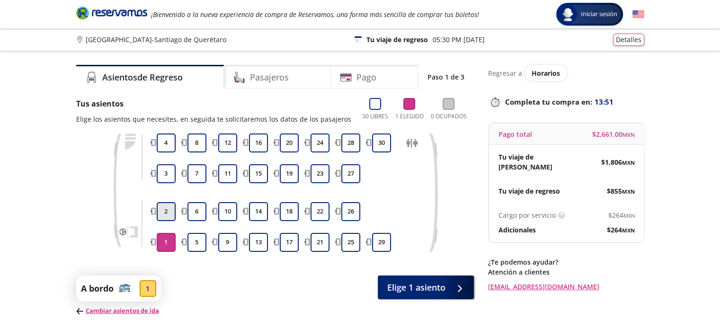
click at [169, 214] on button "2" at bounding box center [166, 211] width 19 height 19
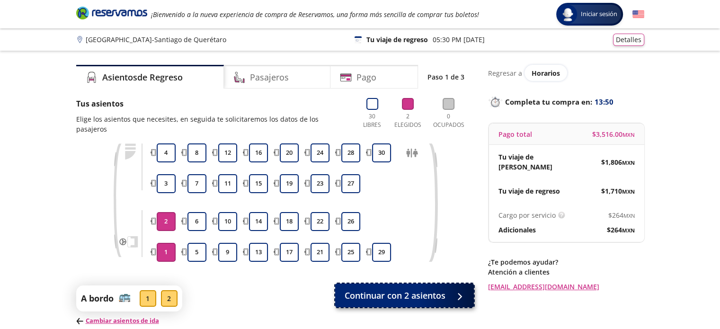
click at [405, 289] on span "Continuar con 2 asientos" at bounding box center [395, 295] width 101 height 13
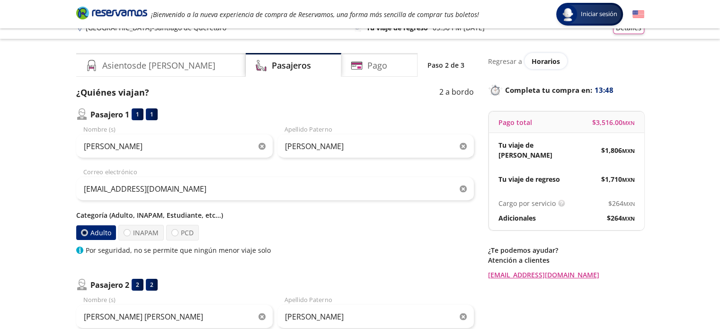
scroll to position [237, 0]
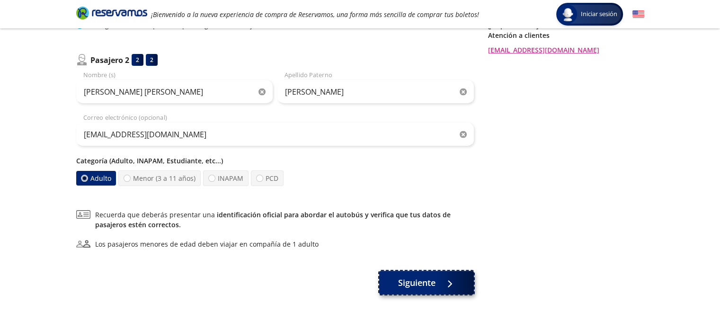
click at [418, 286] on span "Siguiente" at bounding box center [416, 283] width 37 height 13
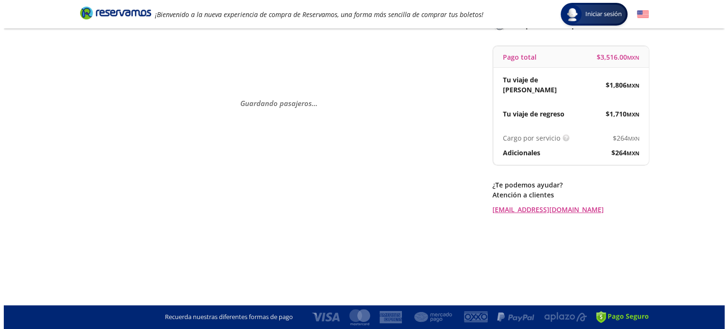
scroll to position [0, 0]
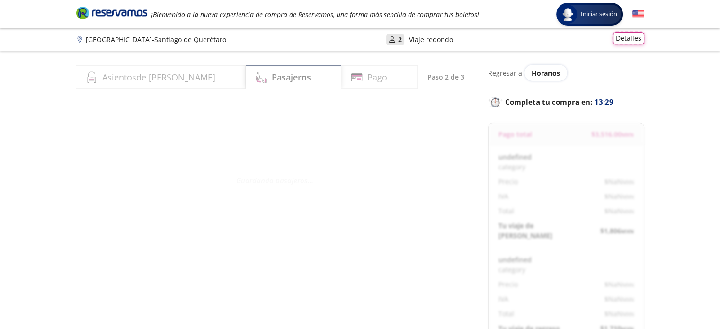
click at [615, 39] on button "Detalles" at bounding box center [628, 38] width 31 height 12
select select "MX"
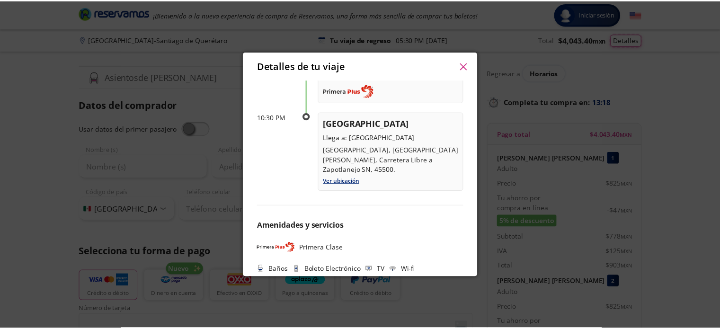
scroll to position [515, 0]
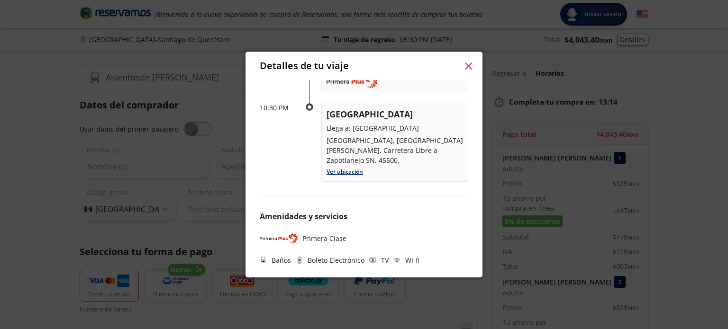
click at [470, 68] on icon "button" at bounding box center [467, 66] width 7 height 7
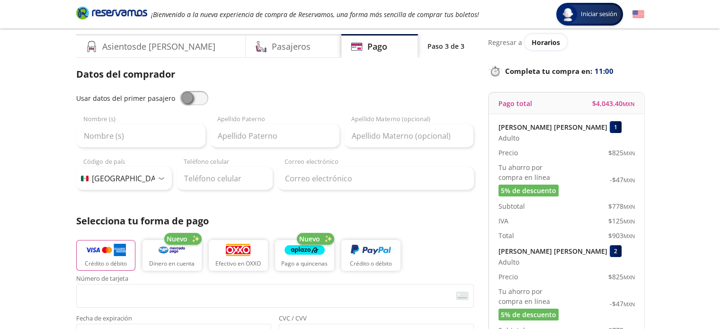
scroll to position [47, 0]
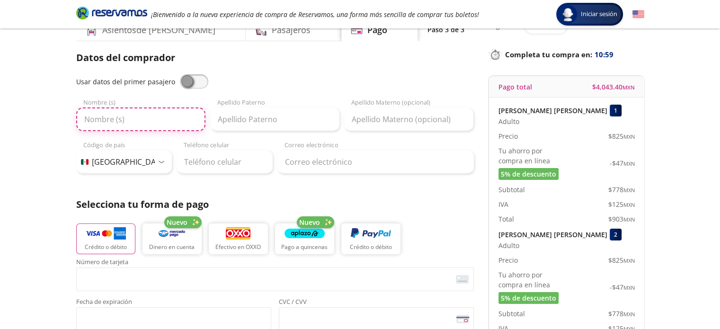
click at [117, 123] on input "Nombre (s)" at bounding box center [140, 120] width 129 height 24
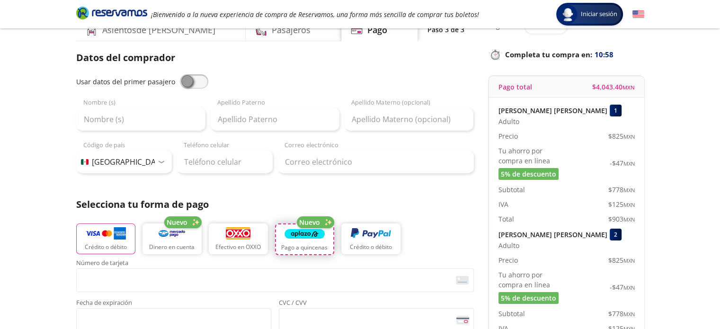
click at [303, 244] on button "Pago a quincenas" at bounding box center [304, 240] width 59 height 32
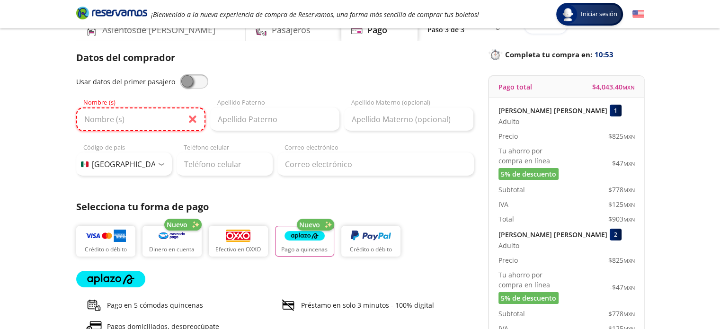
click at [108, 120] on input "Nombre (s)" at bounding box center [140, 120] width 129 height 24
type input "[PERSON_NAME] [PERSON_NAME]"
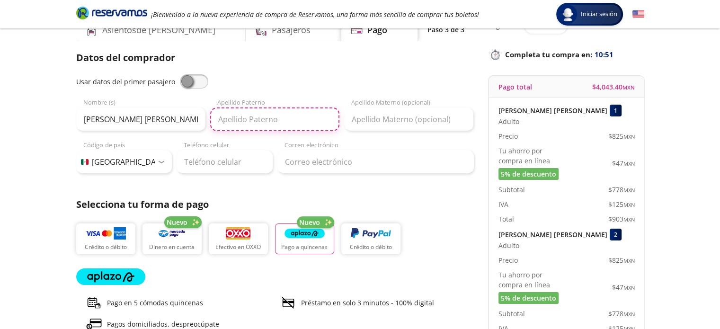
click at [249, 116] on input "Apellido Paterno" at bounding box center [274, 120] width 129 height 24
type input "[PERSON_NAME]"
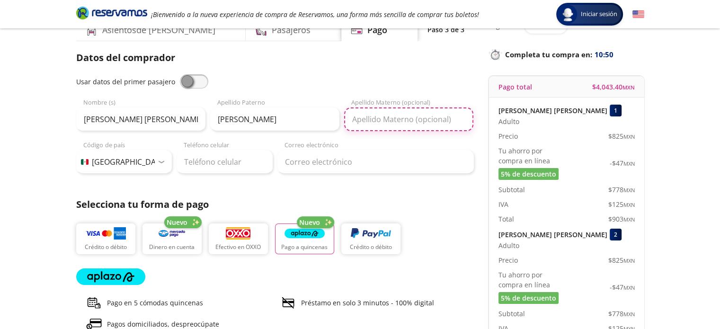
click at [424, 117] on input "Apellido Materno (opcional)" at bounding box center [408, 120] width 129 height 24
type input "JUAREZ"
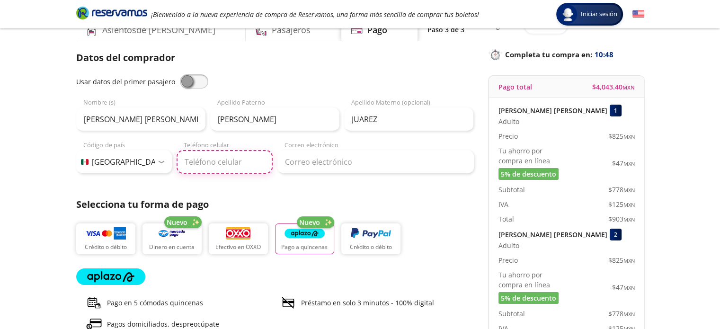
click at [210, 164] on input "Teléfono celular" at bounding box center [225, 162] width 96 height 24
type input "56 4819 3961"
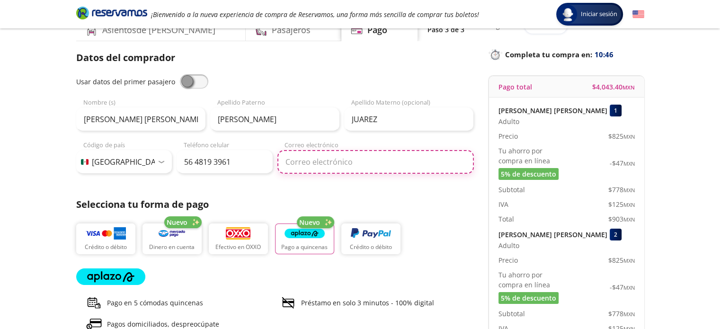
click at [351, 168] on input "Correo electrónico" at bounding box center [376, 162] width 197 height 24
type input "[EMAIL_ADDRESS][DOMAIN_NAME]"
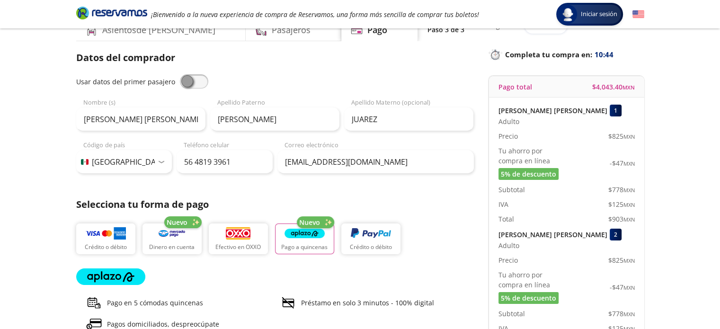
click at [367, 191] on div "Datos del comprador Usar datos del primer pasajero [PERSON_NAME] [PERSON_NAME] …" at bounding box center [275, 231] width 398 height 360
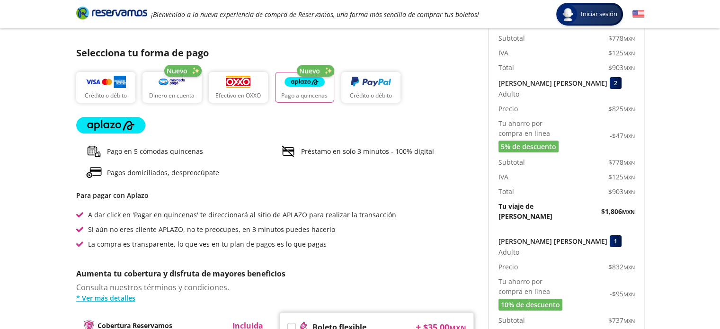
scroll to position [341, 0]
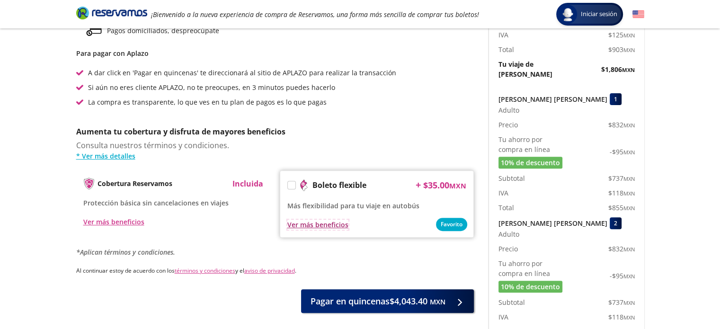
click at [336, 224] on div "Ver más beneficios" at bounding box center [318, 225] width 61 height 10
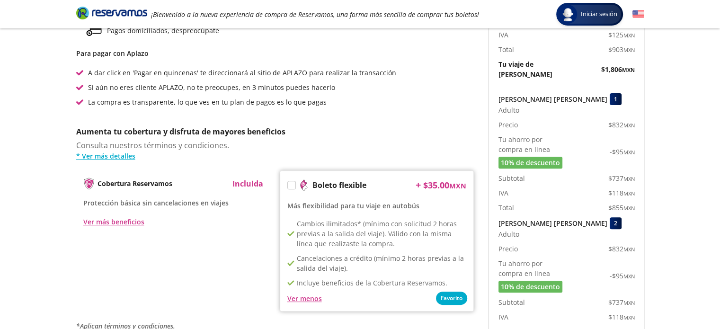
click at [378, 134] on p "Aumenta tu cobertura y disfruta de mayores beneficios" at bounding box center [275, 131] width 398 height 11
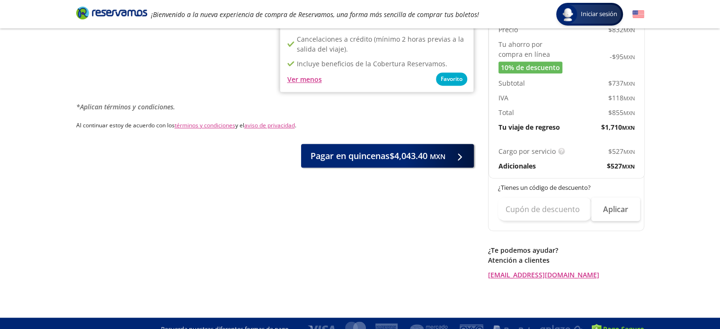
scroll to position [531, 0]
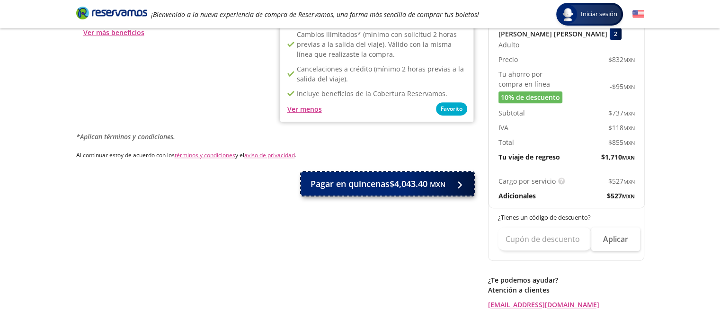
click at [357, 182] on span "Pagar en quincenas $4,043.40 MXN" at bounding box center [378, 184] width 135 height 13
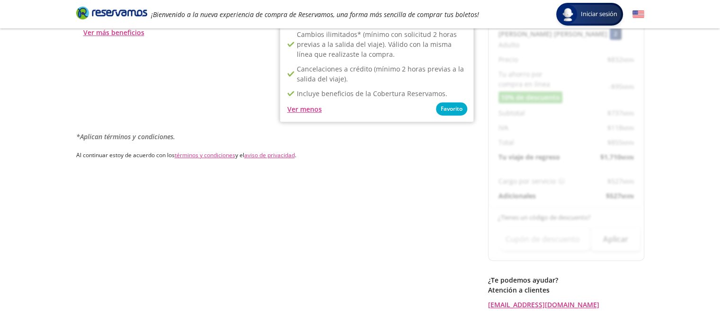
scroll to position [0, 0]
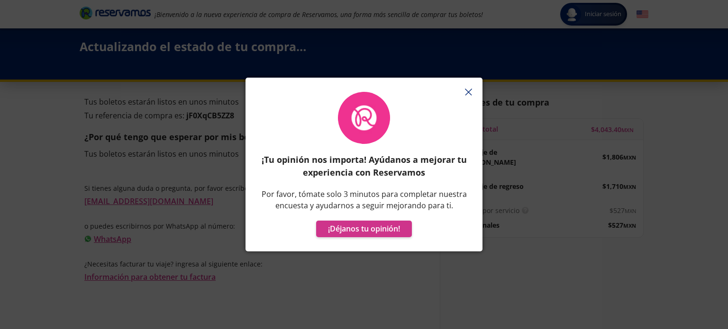
click at [468, 89] on icon "button" at bounding box center [468, 92] width 7 height 7
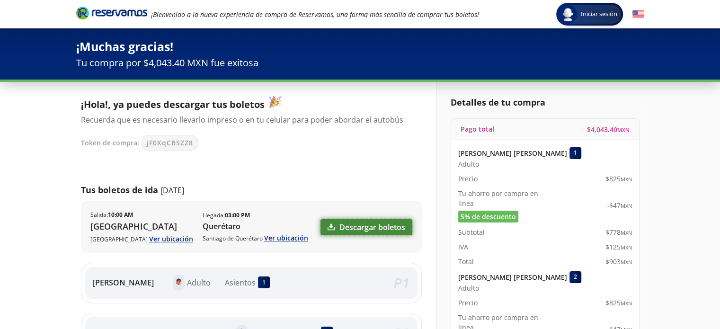
click at [356, 229] on link "Descargar boletos" at bounding box center [367, 227] width 92 height 16
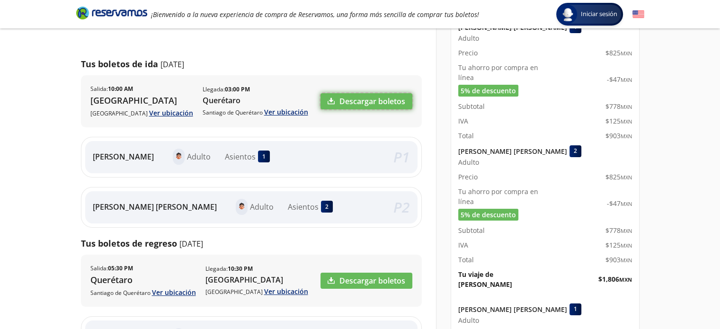
scroll to position [189, 0]
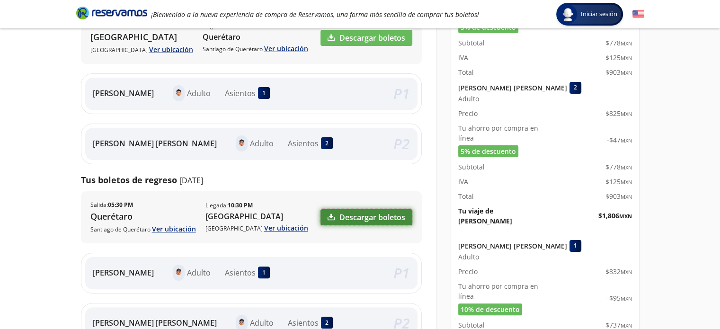
click at [386, 216] on link "Descargar boletos" at bounding box center [367, 217] width 92 height 16
